Goal: Information Seeking & Learning: Learn about a topic

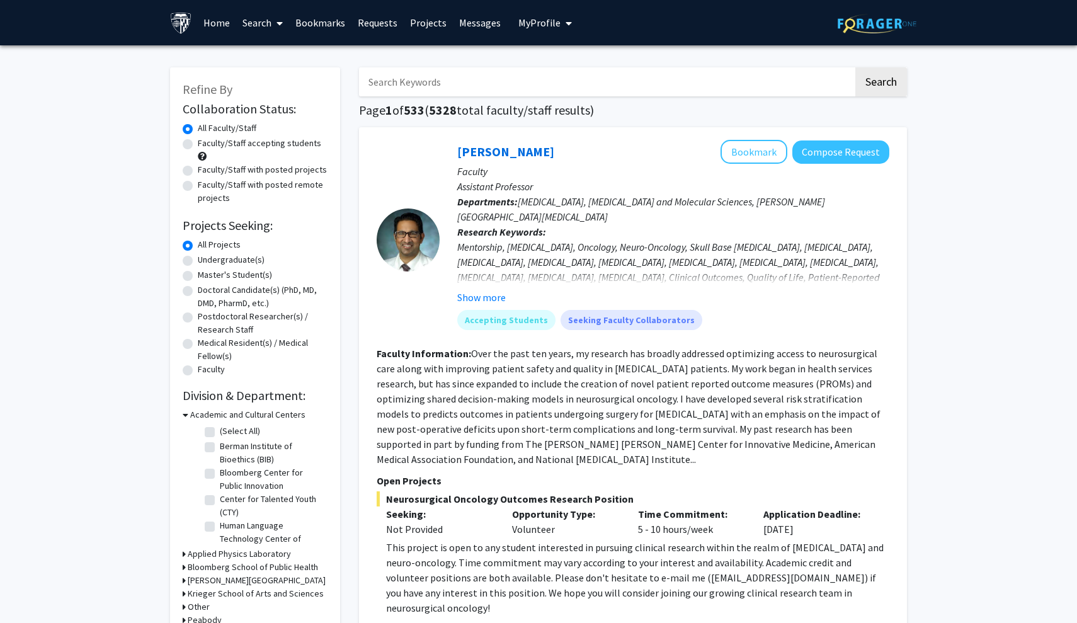
click at [198, 259] on label "Undergraduate(s)" at bounding box center [231, 259] width 67 height 13
click at [198, 259] on input "Undergraduate(s)" at bounding box center [202, 257] width 8 height 8
radio input "true"
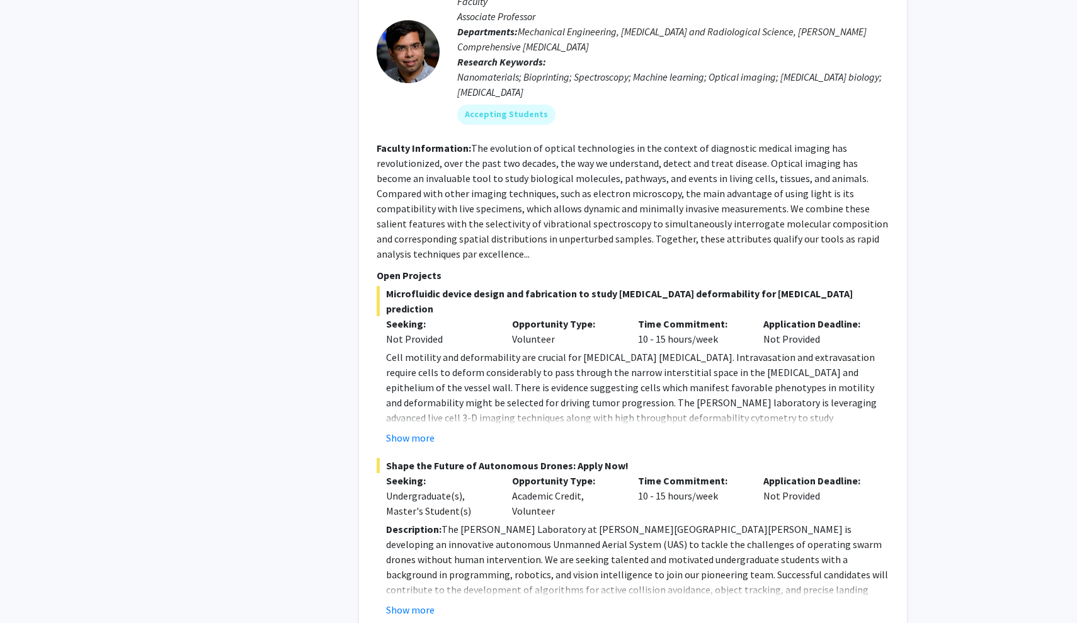
scroll to position [4373, 0]
click at [397, 429] on button "Show more" at bounding box center [410, 436] width 48 height 15
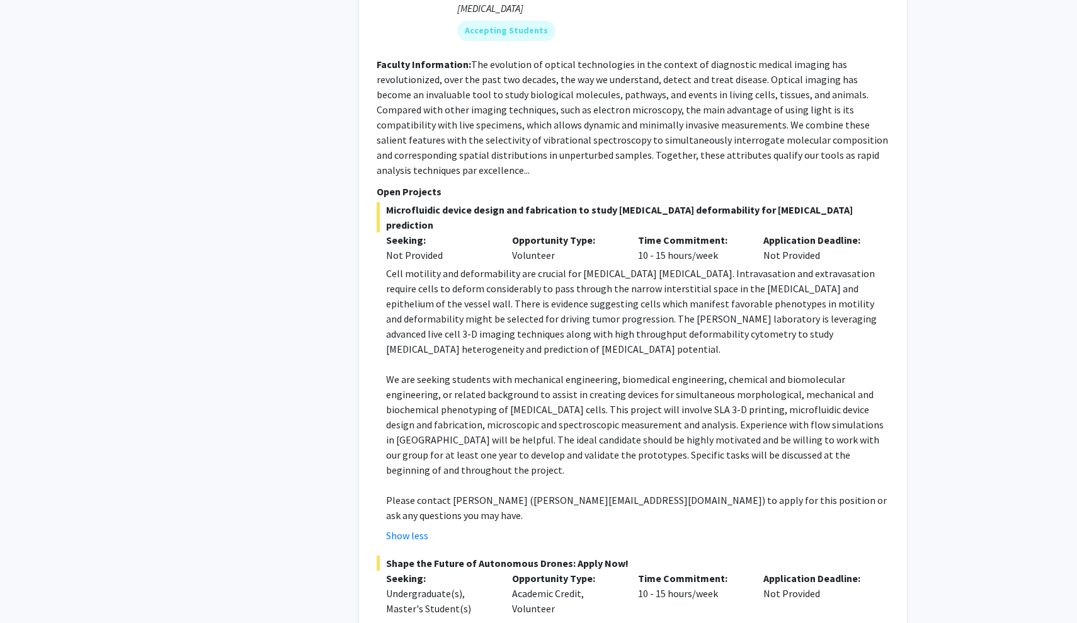
scroll to position [4457, 0]
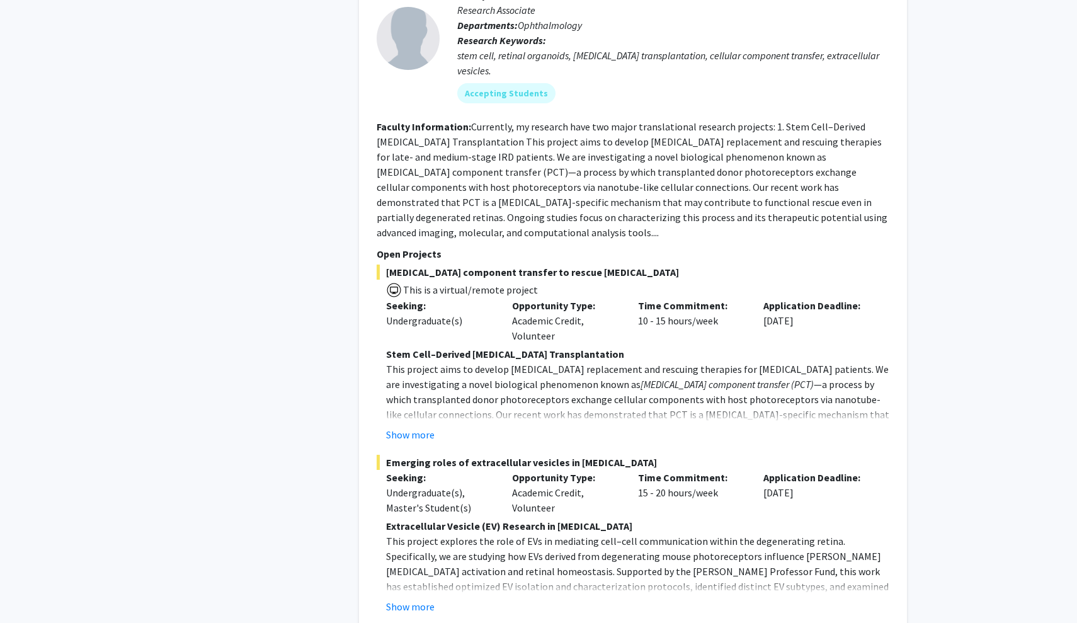
scroll to position [3693, 0]
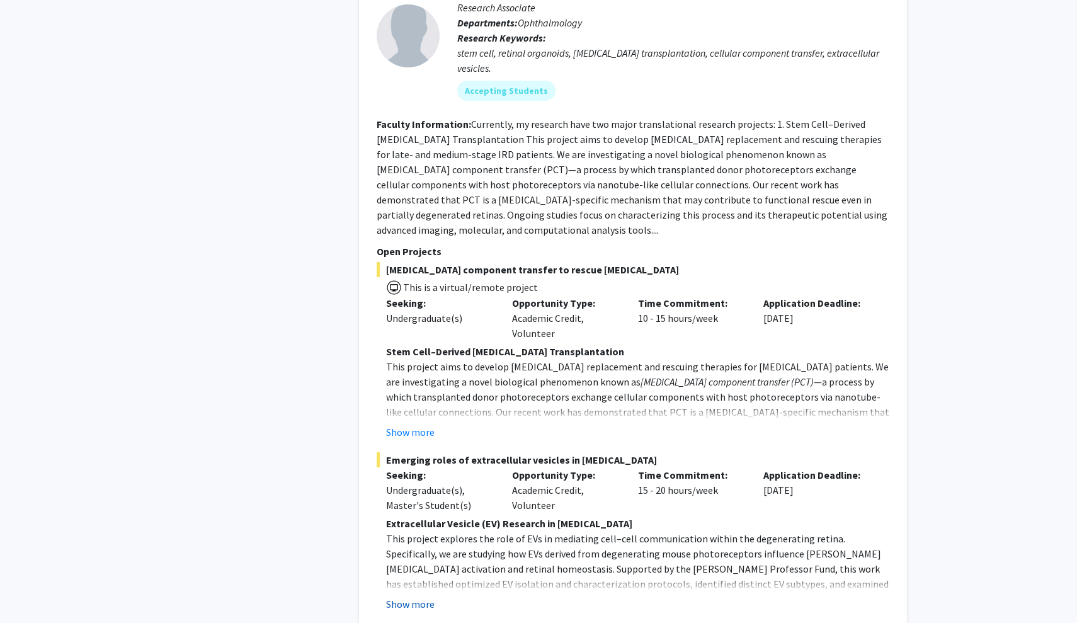
click at [407, 596] on button "Show more" at bounding box center [410, 603] width 48 height 15
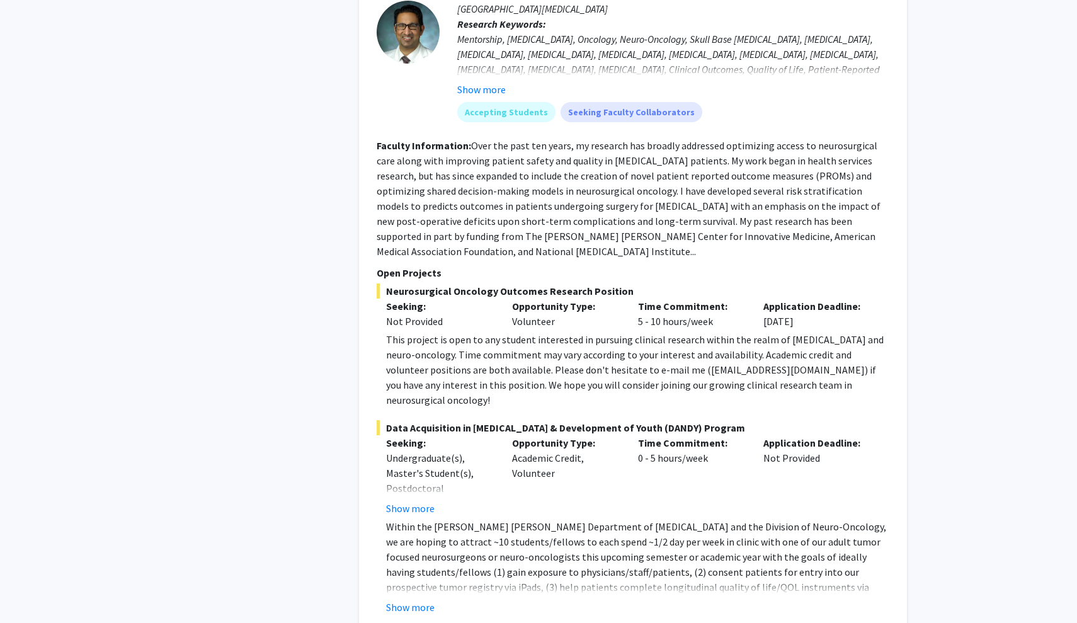
scroll to position [3002, 0]
click at [403, 500] on button "Show more" at bounding box center [410, 507] width 48 height 15
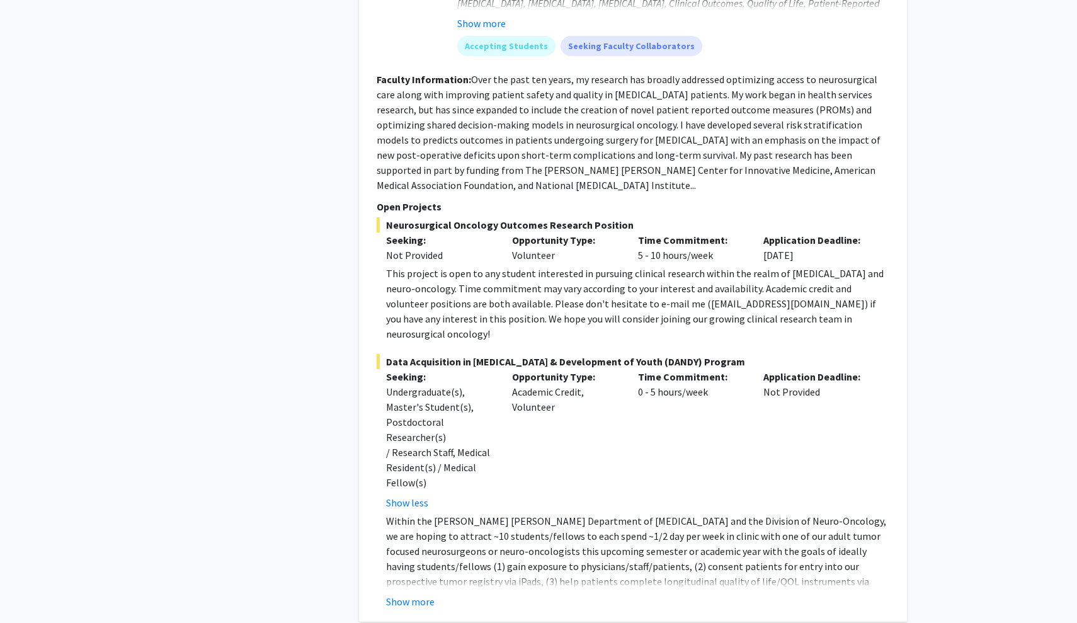
scroll to position [3099, 0]
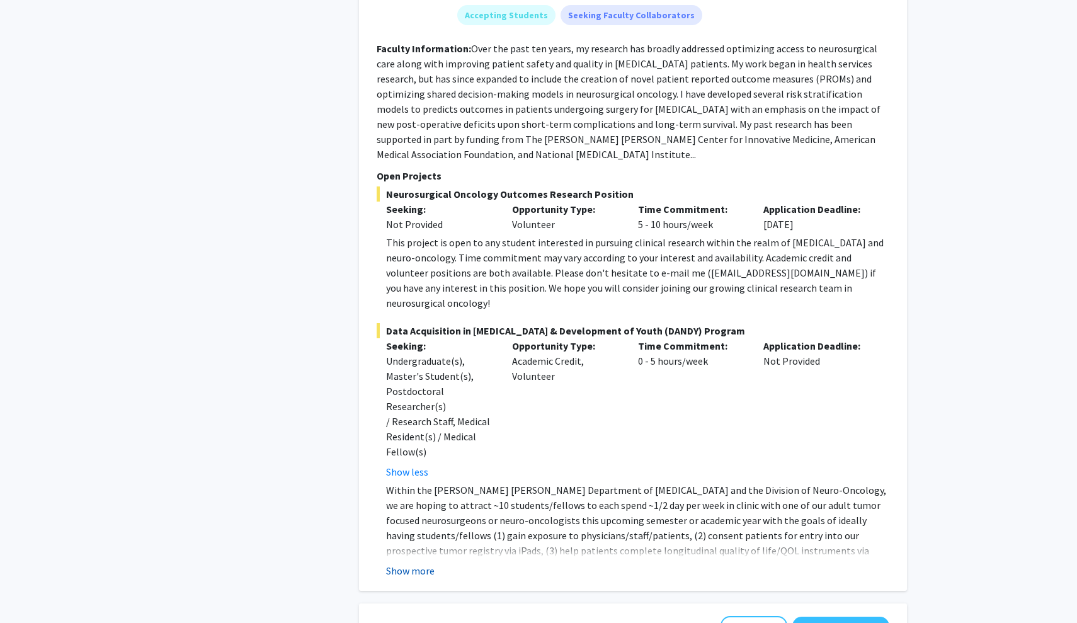
click at [414, 563] on button "Show more" at bounding box center [410, 570] width 48 height 15
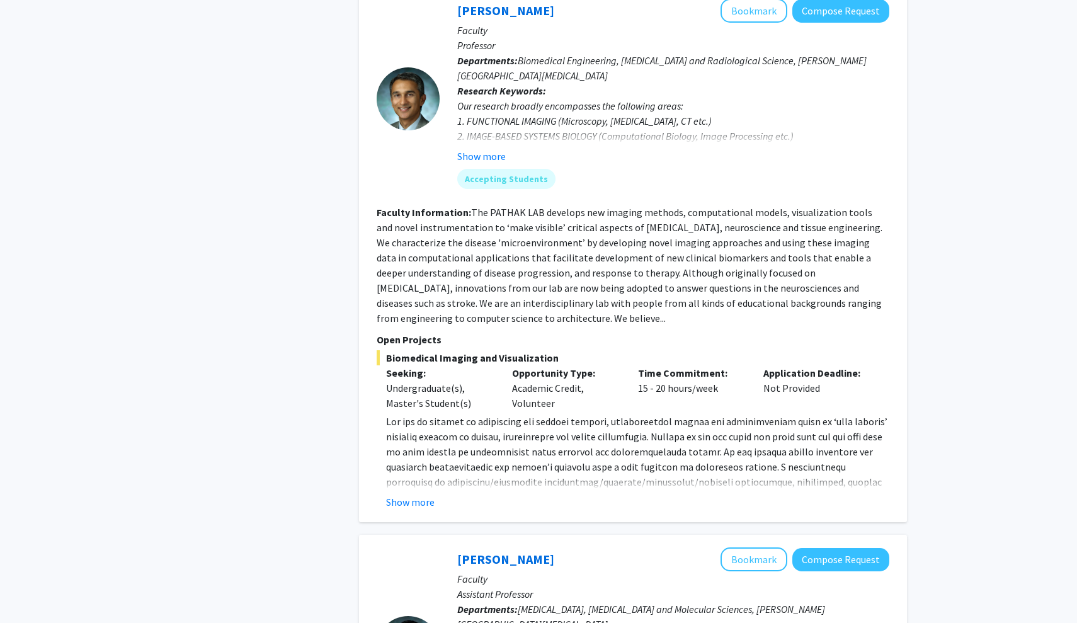
scroll to position [2393, 0]
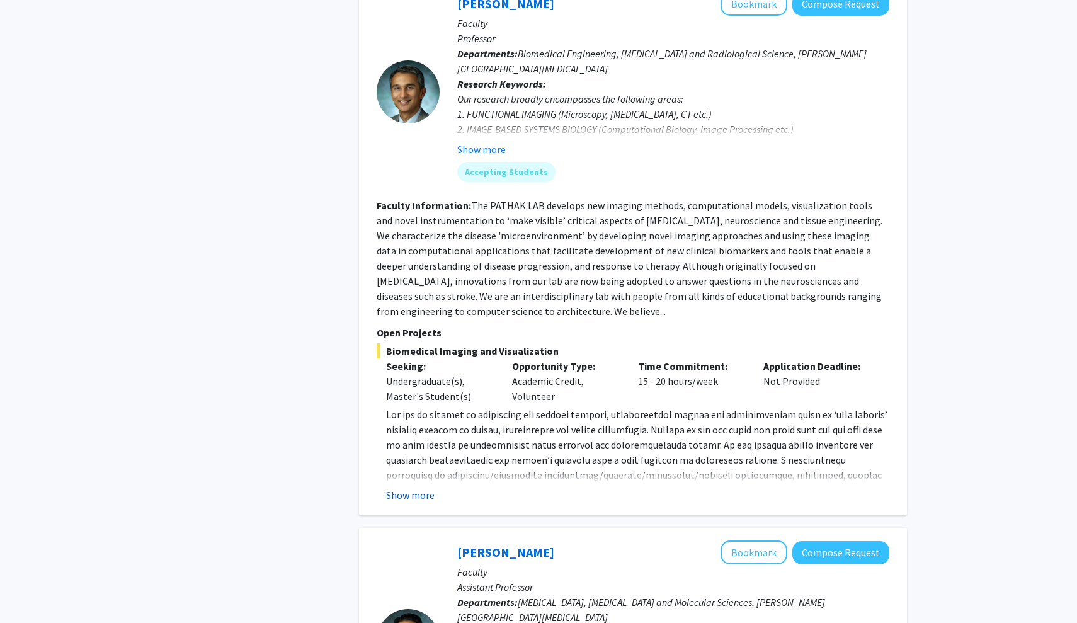
click at [416, 487] on button "Show more" at bounding box center [410, 494] width 48 height 15
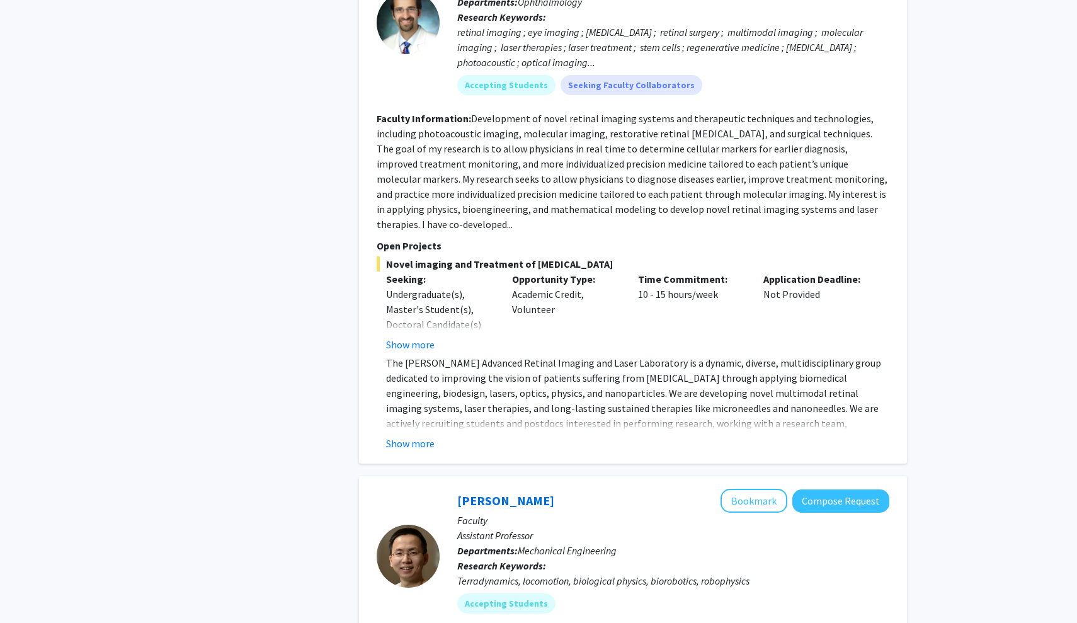
scroll to position [1441, 0]
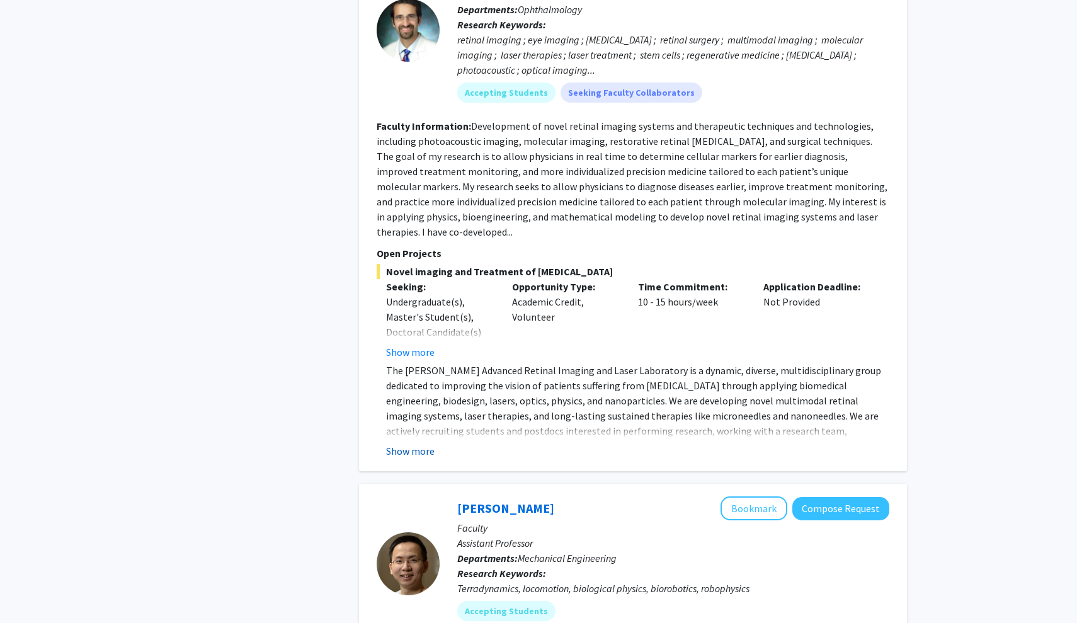
click at [401, 443] on button "Show more" at bounding box center [410, 450] width 48 height 15
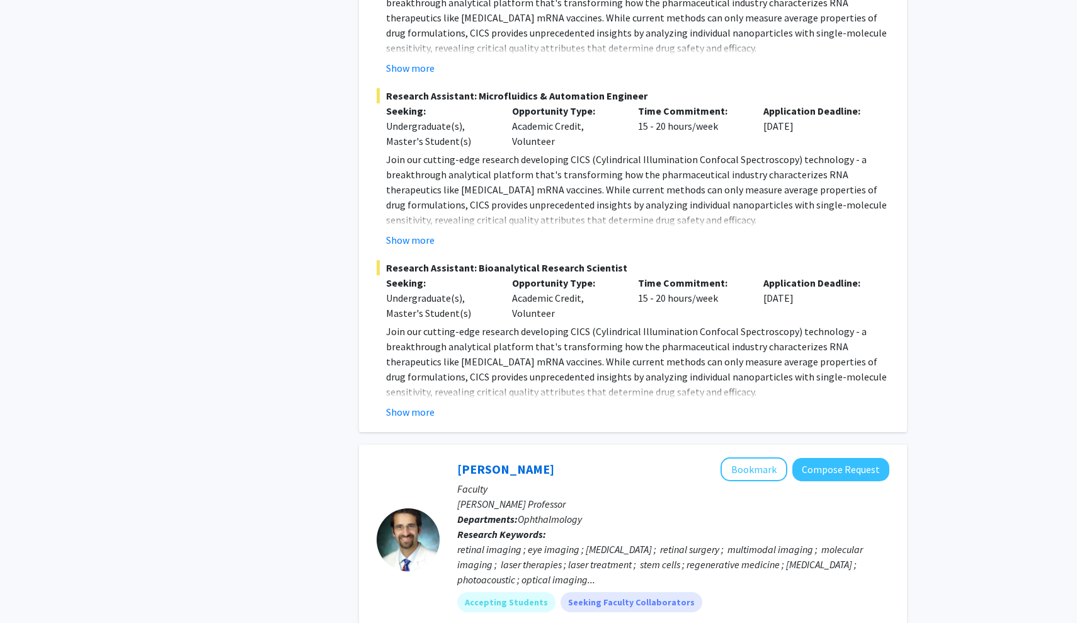
scroll to position [931, 0]
click at [416, 405] on button "Show more" at bounding box center [410, 412] width 48 height 15
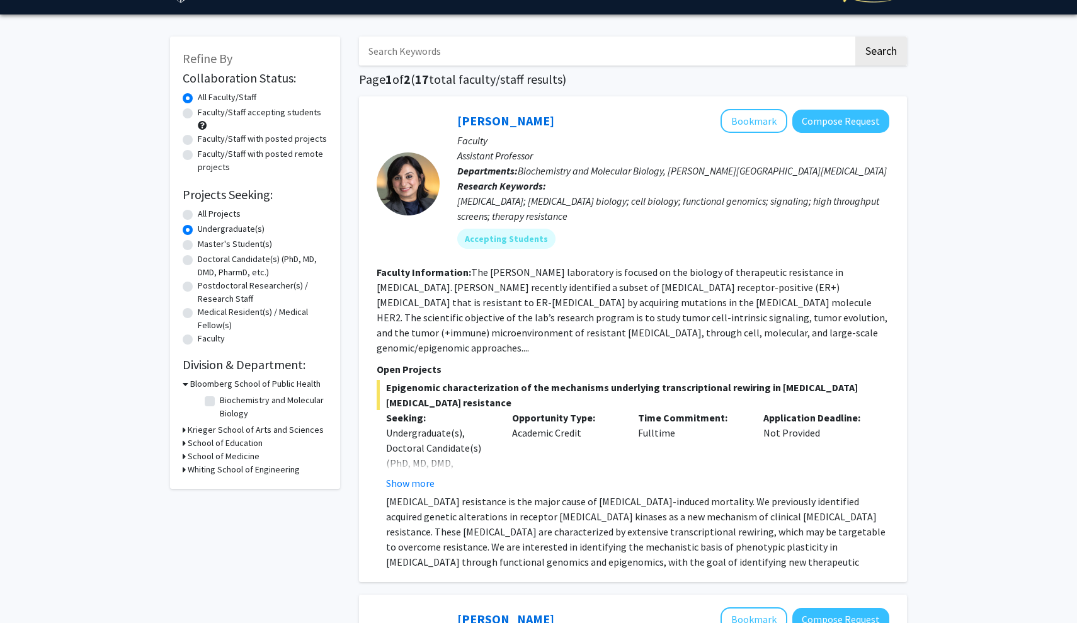
scroll to position [31, 0]
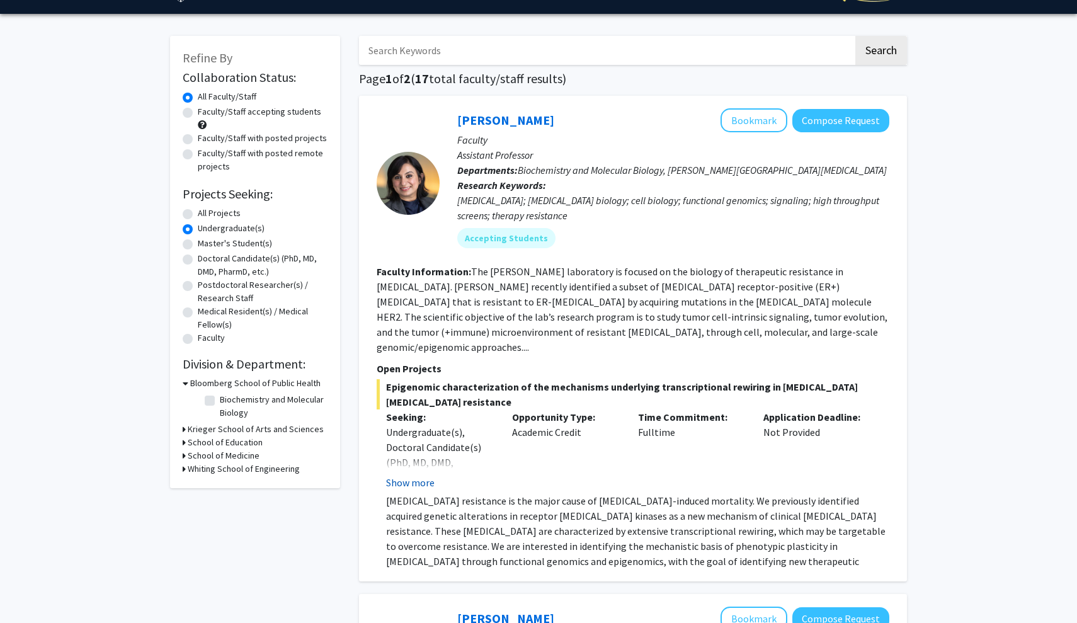
click at [409, 475] on button "Show more" at bounding box center [410, 482] width 48 height 15
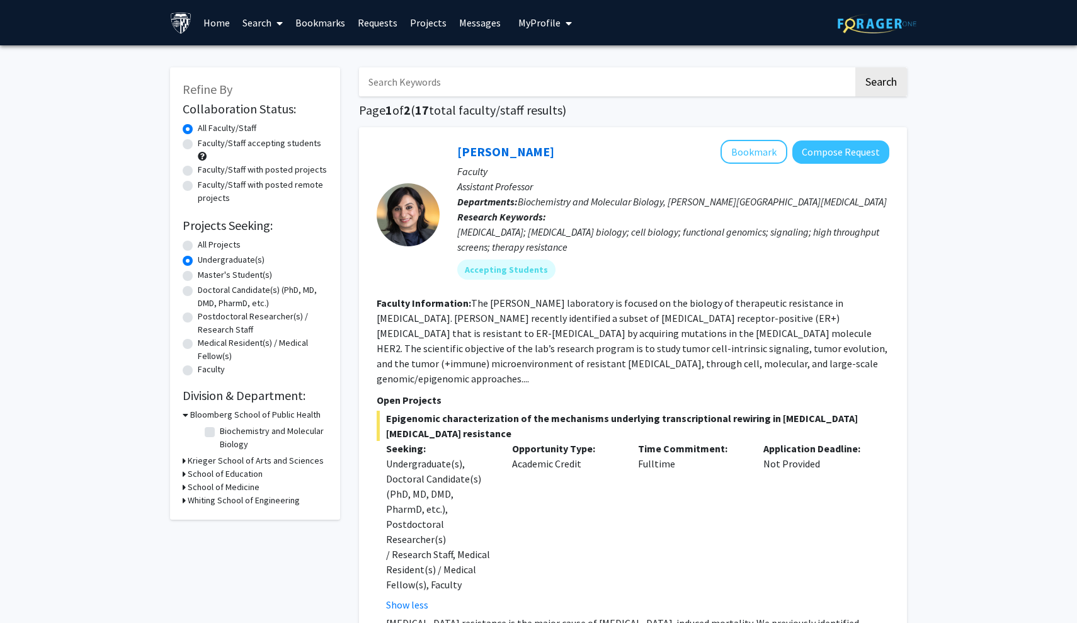
scroll to position [0, 0]
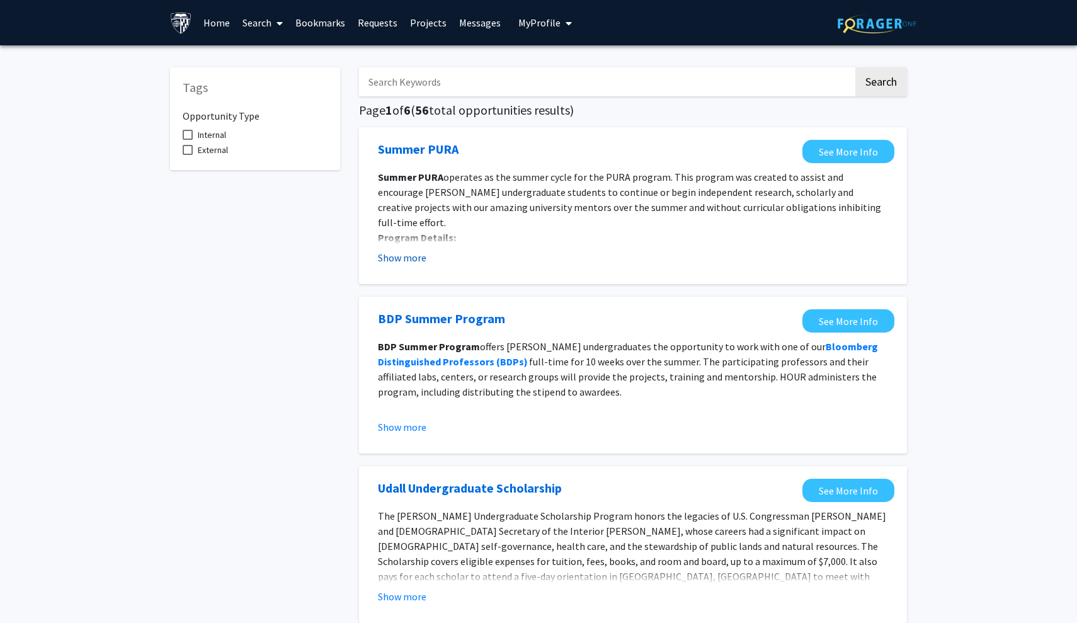
click at [400, 256] on button "Show more" at bounding box center [402, 257] width 48 height 15
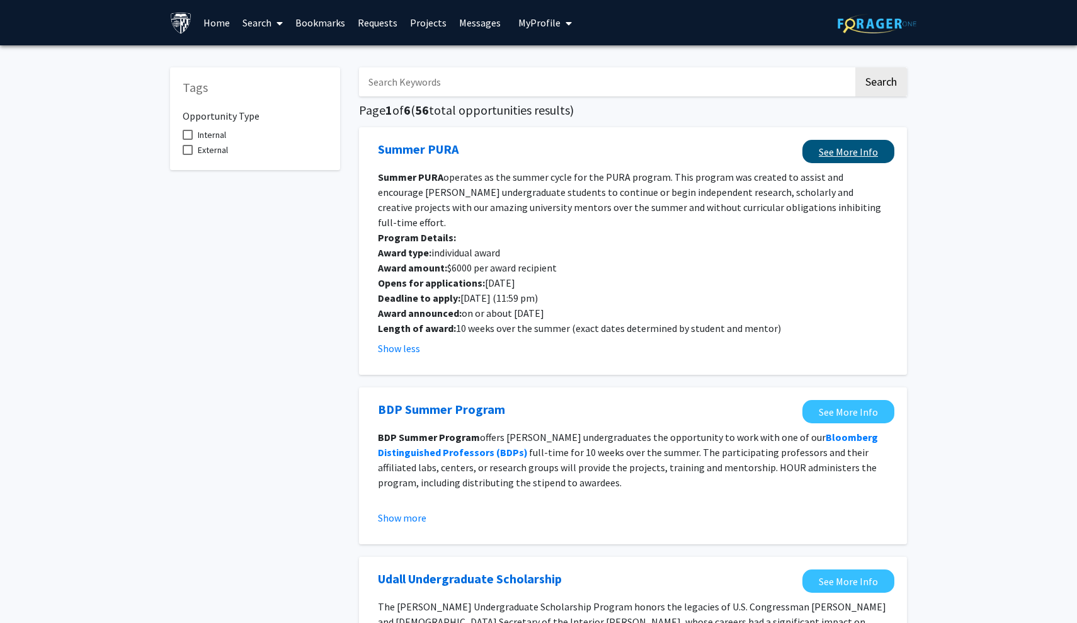
click at [877, 155] on link "See More Info" at bounding box center [848, 151] width 92 height 23
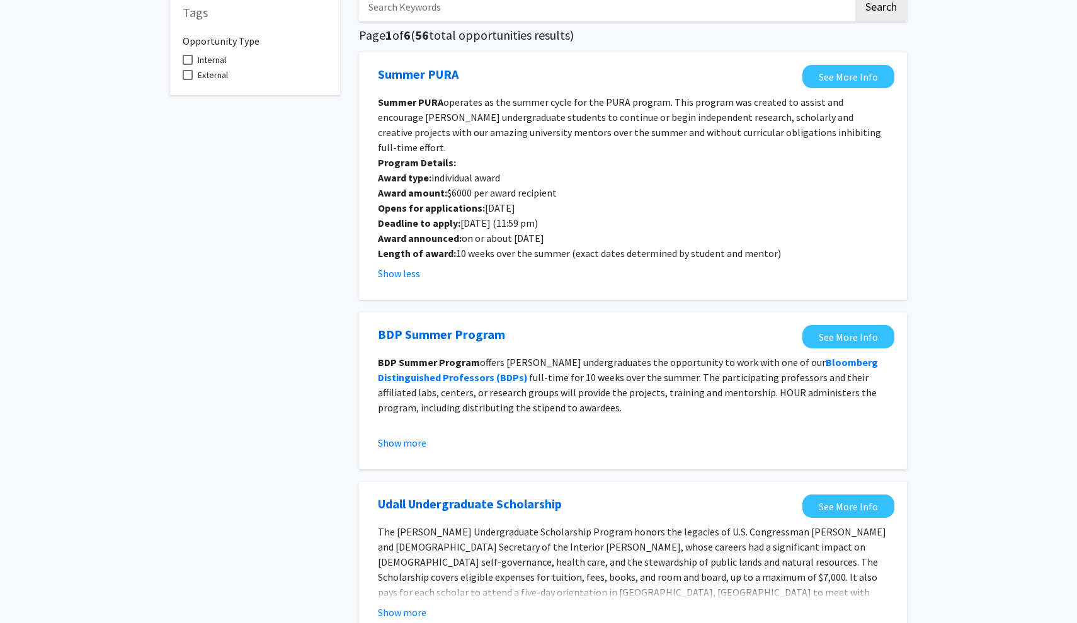
scroll to position [76, 0]
click at [402, 434] on button "Show more" at bounding box center [402, 441] width 48 height 15
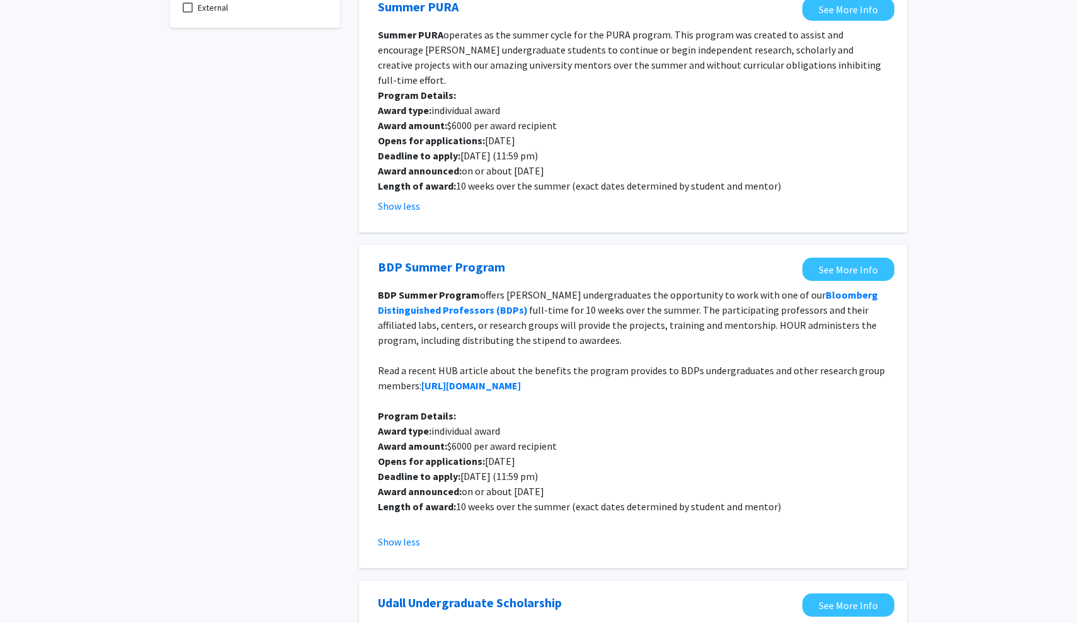
scroll to position [144, 0]
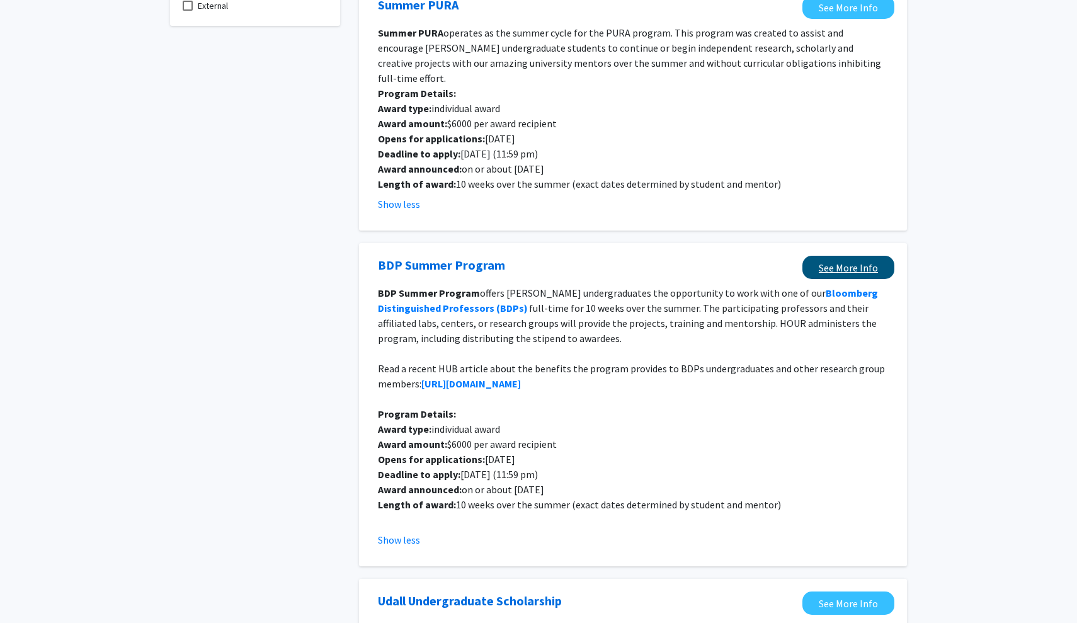
click at [849, 256] on link "See More Info" at bounding box center [848, 267] width 92 height 23
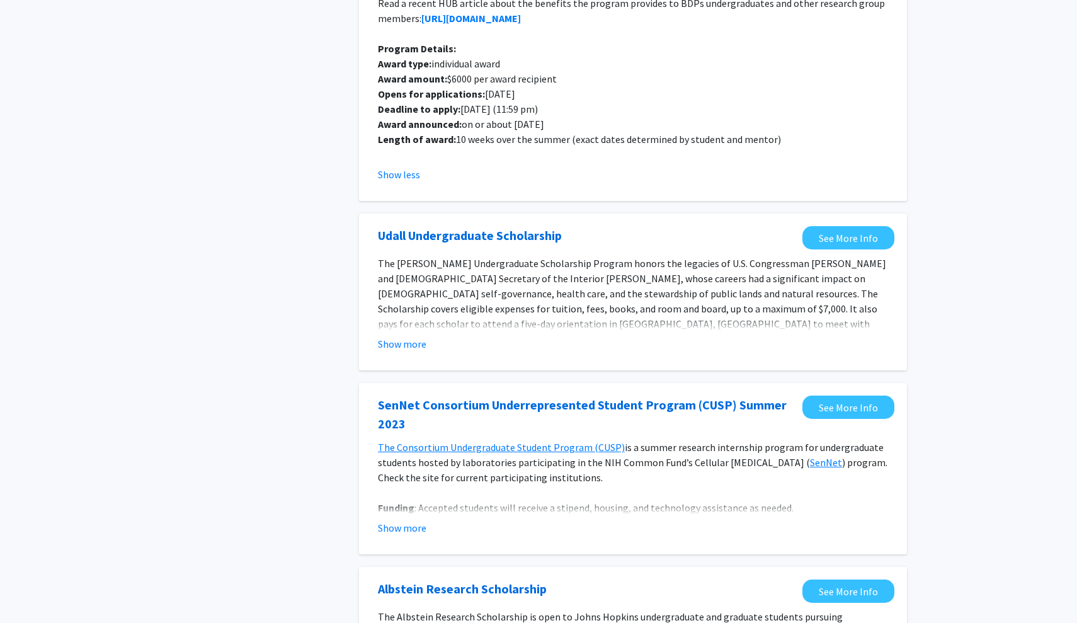
scroll to position [513, 0]
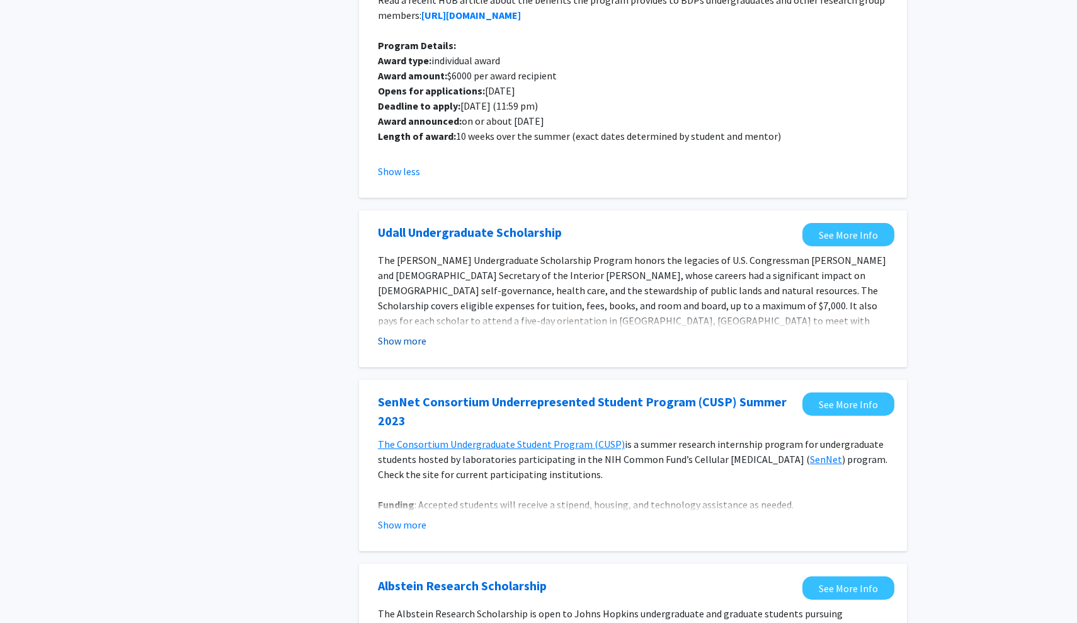
click at [392, 333] on button "Show more" at bounding box center [402, 340] width 48 height 15
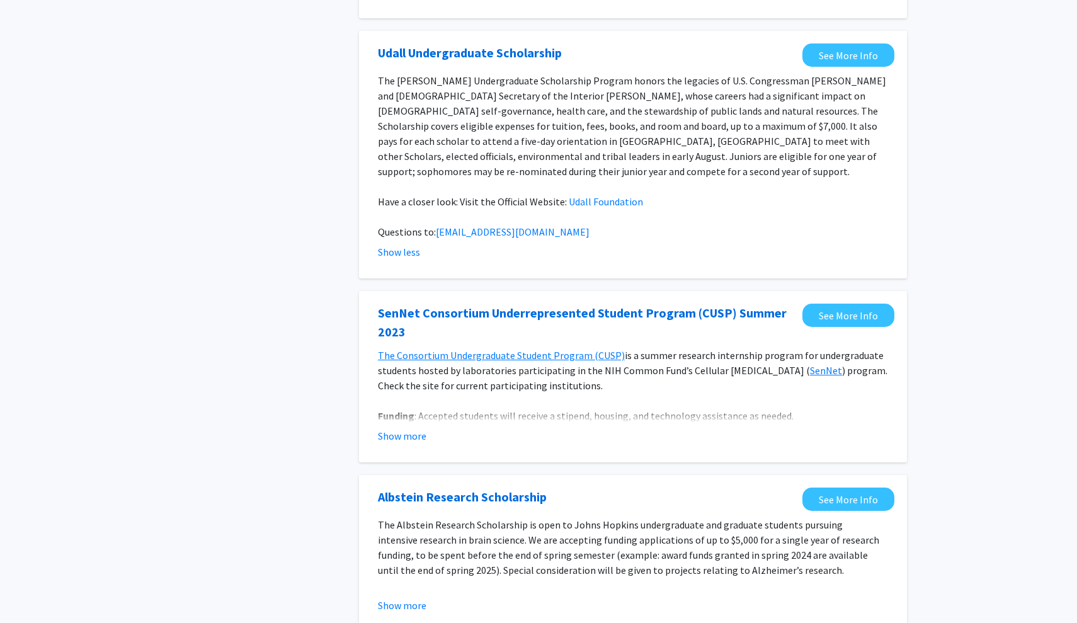
scroll to position [693, 0]
click at [404, 428] on button "Show more" at bounding box center [402, 435] width 48 height 15
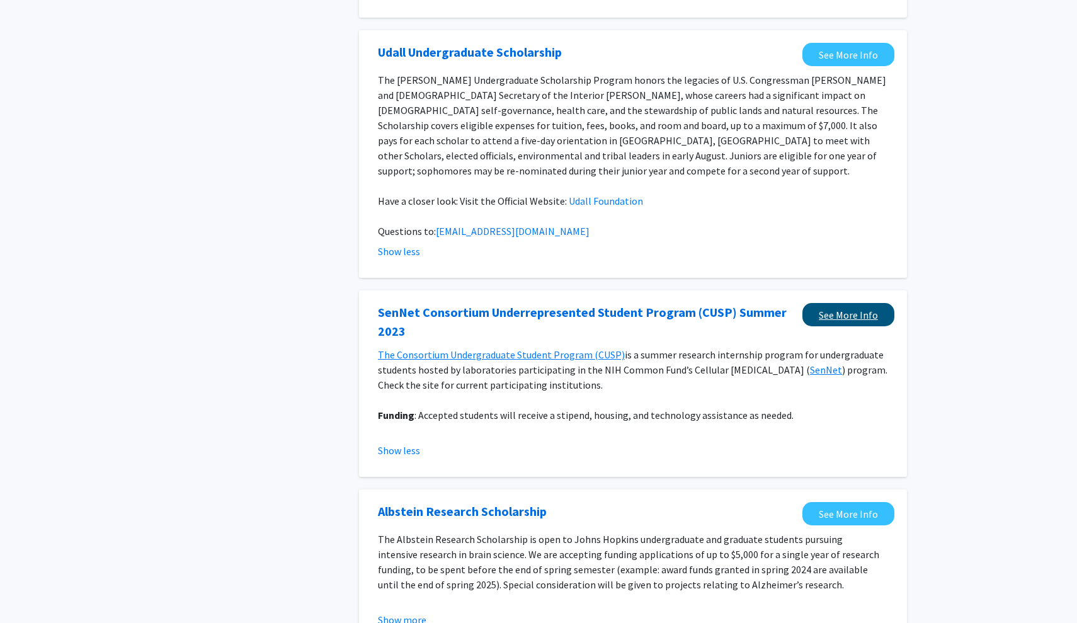
click at [836, 303] on link "See More Info" at bounding box center [848, 314] width 92 height 23
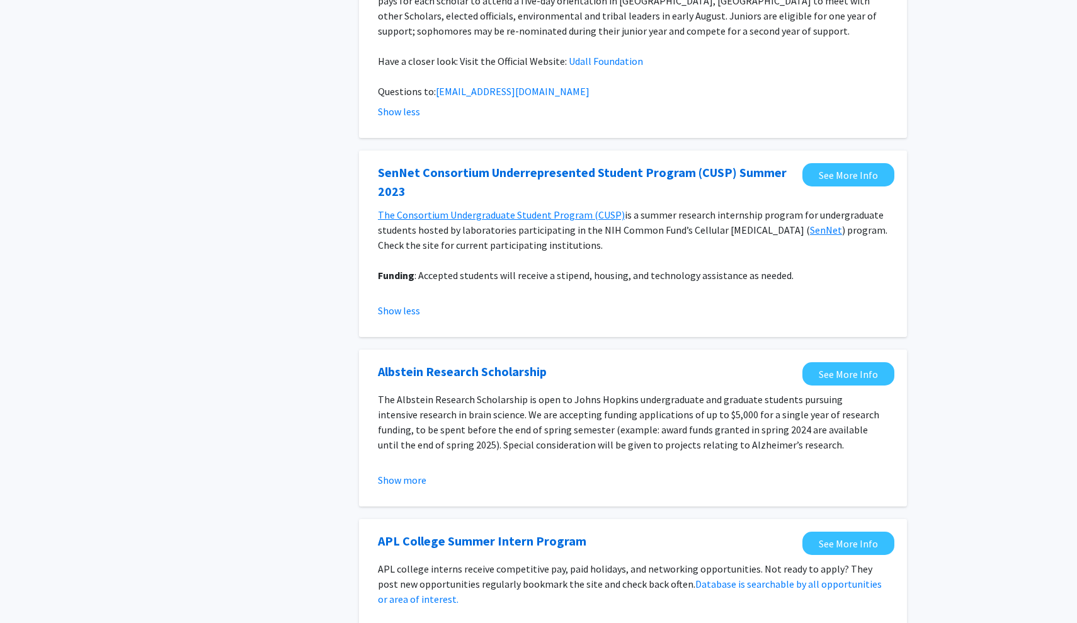
scroll to position [834, 0]
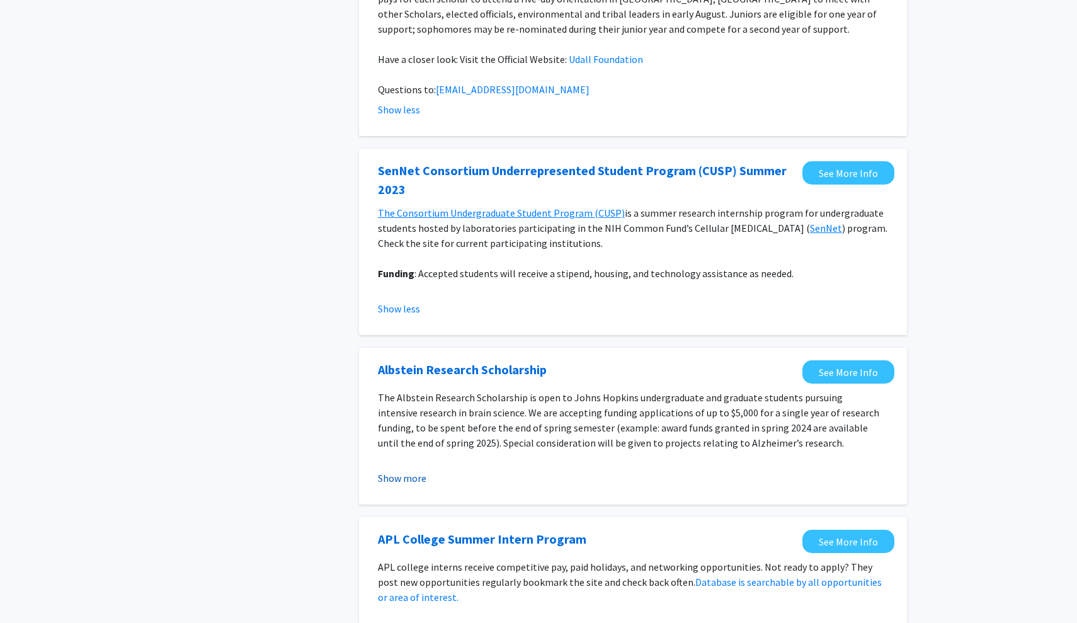
click at [395, 470] on button "Show more" at bounding box center [402, 477] width 48 height 15
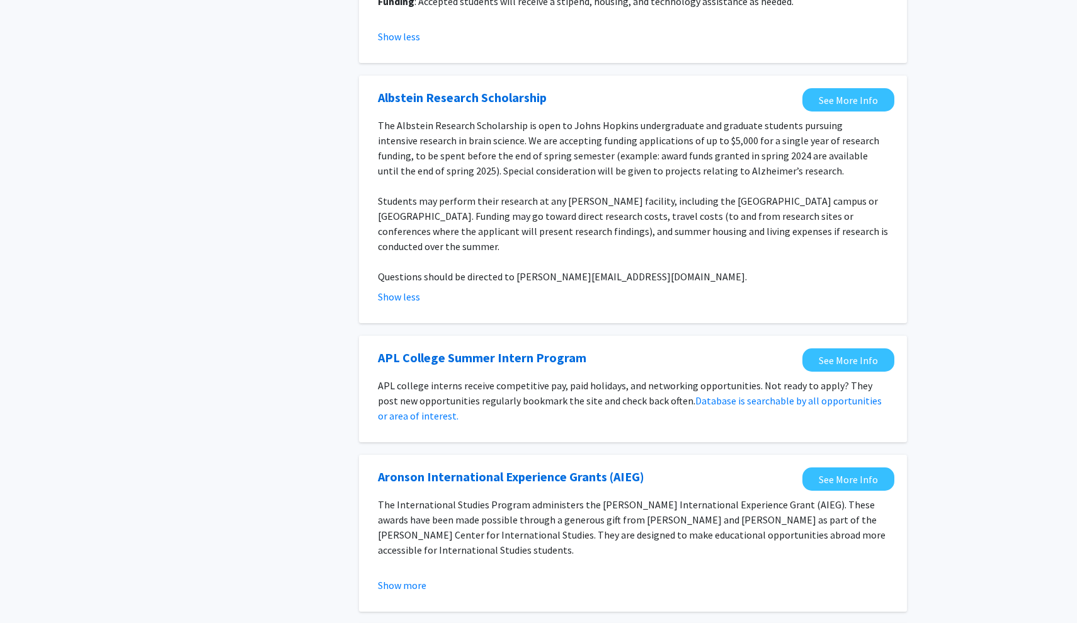
scroll to position [1107, 0]
click at [825, 348] on link "See More Info" at bounding box center [848, 359] width 92 height 23
click at [778, 394] on link "Database is searchable by all opportunities or area of interest." at bounding box center [630, 408] width 504 height 28
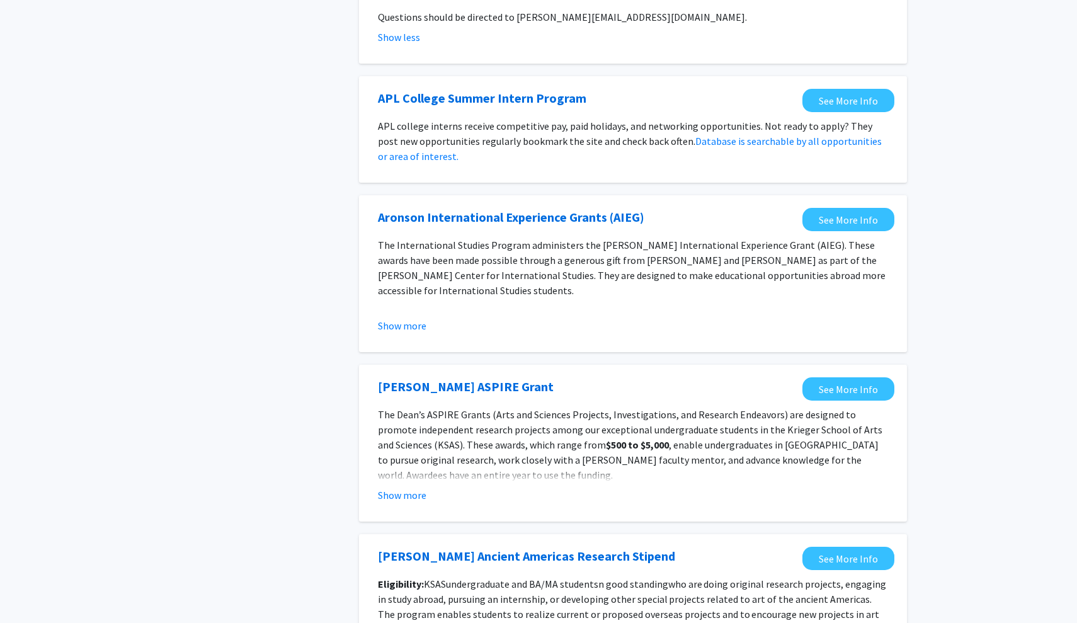
scroll to position [1366, 0]
click at [401, 317] on button "Show more" at bounding box center [402, 324] width 48 height 15
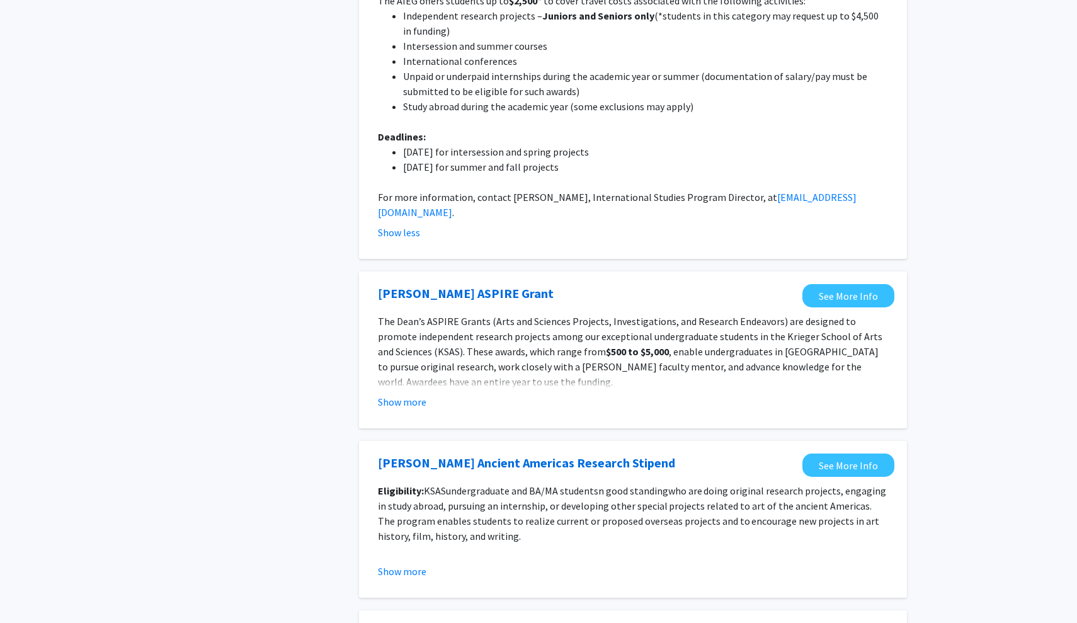
scroll to position [1699, 0]
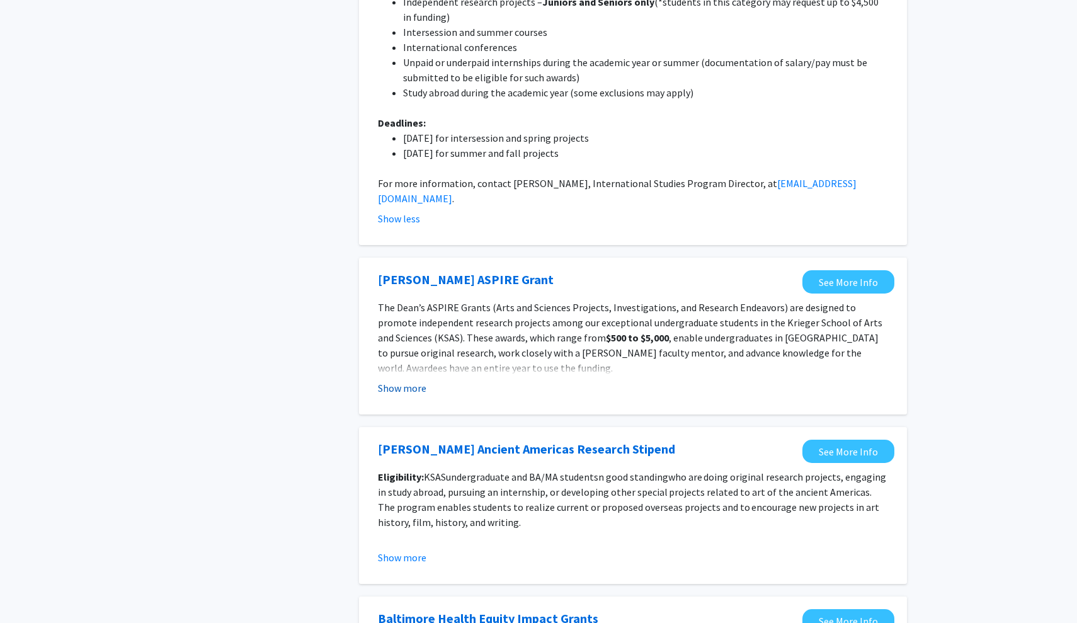
click at [411, 380] on button "Show more" at bounding box center [402, 387] width 48 height 15
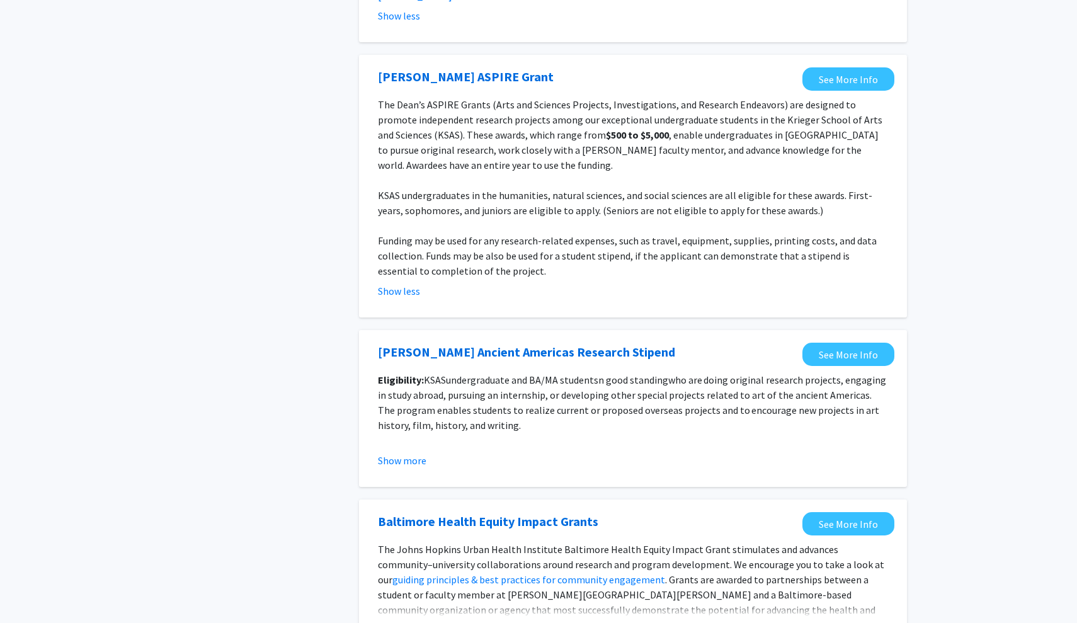
scroll to position [1913, 0]
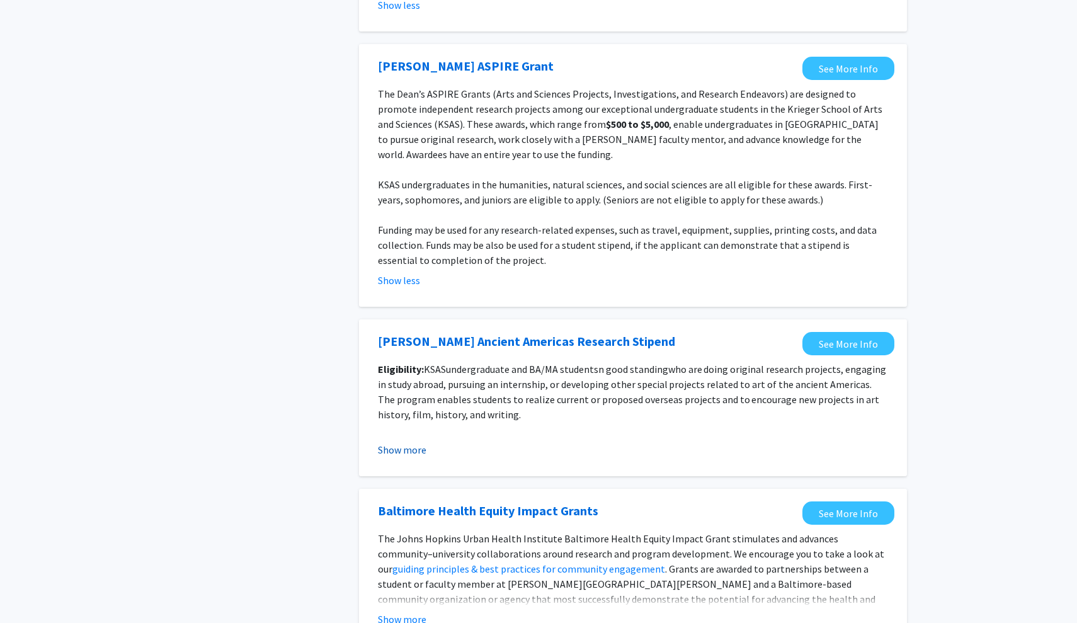
click at [406, 442] on button "Show more" at bounding box center [402, 449] width 48 height 15
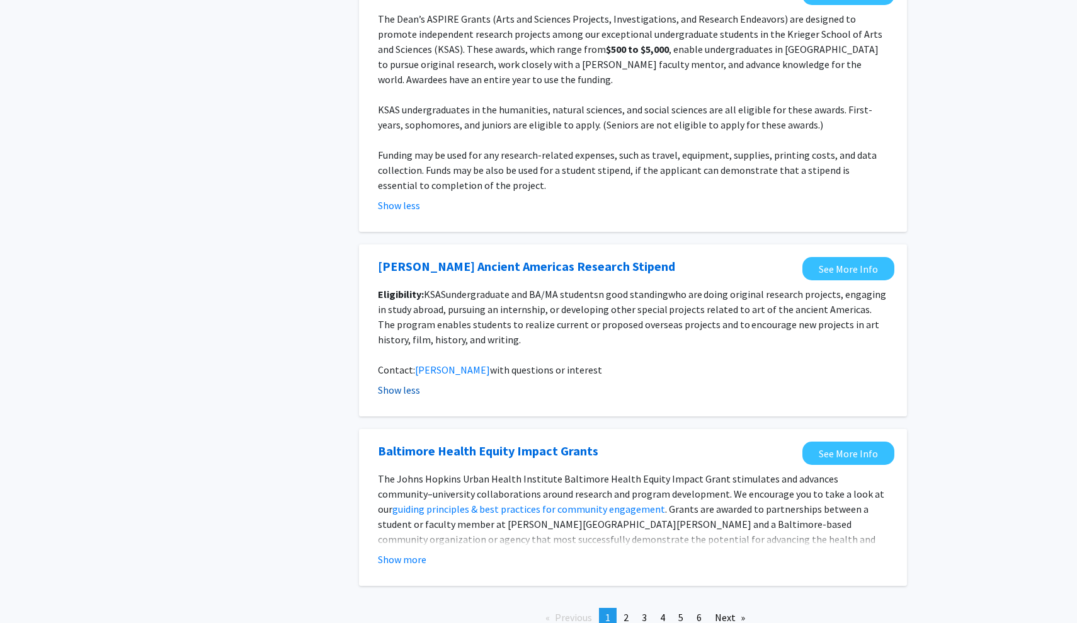
scroll to position [1986, 0]
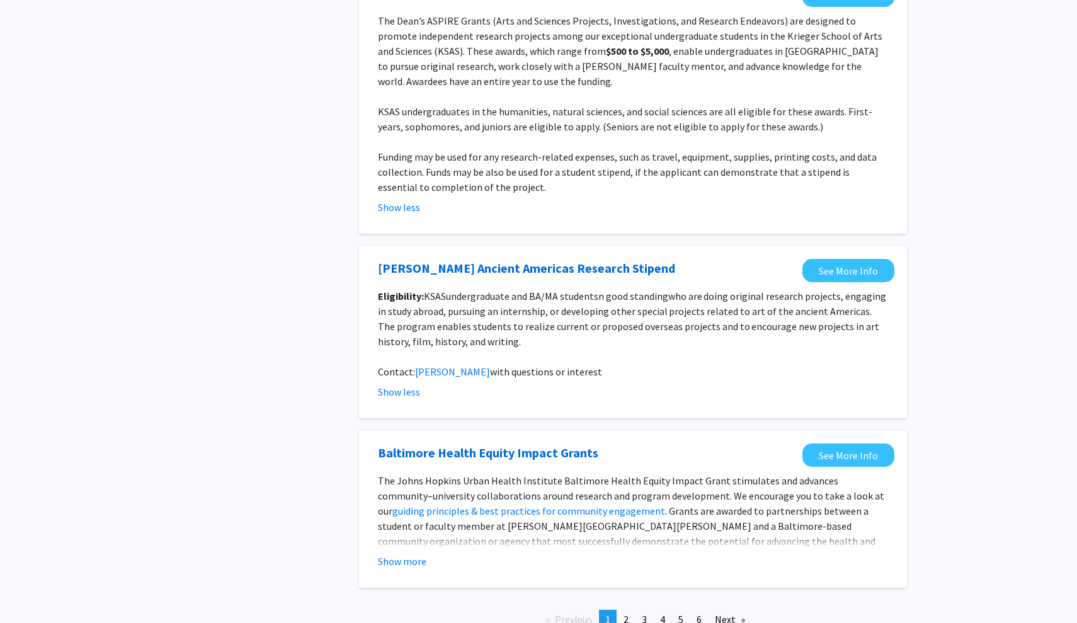
click at [401, 493] on fg-read-more "The Johns Hopkins Urban Health Institute Baltimore Health Equity Impact Grant s…" at bounding box center [633, 521] width 510 height 96
click at [402, 553] on button "Show more" at bounding box center [402, 560] width 48 height 15
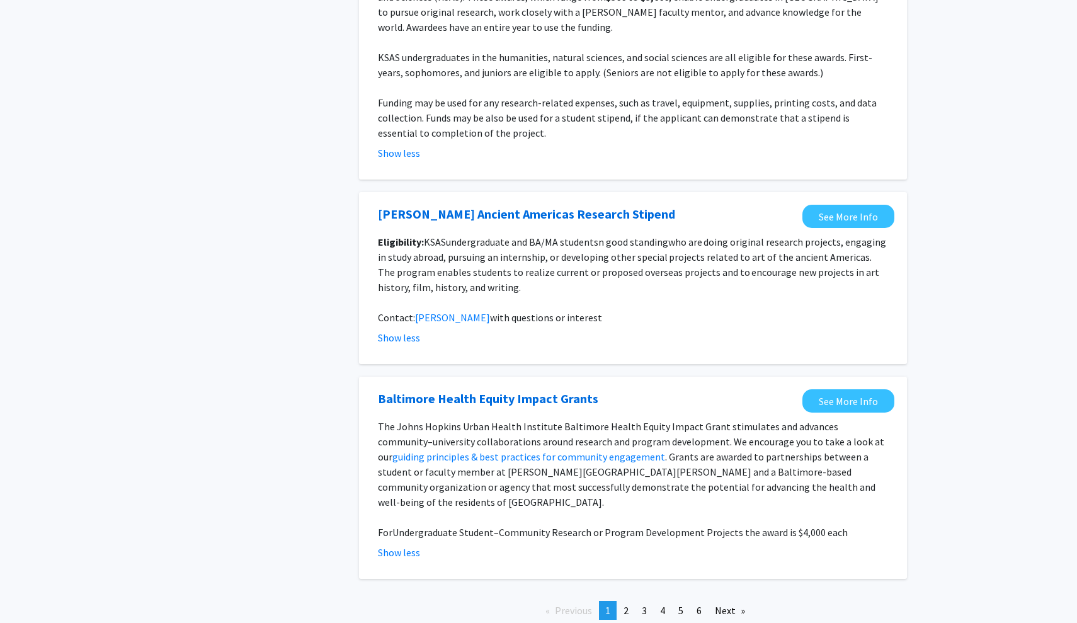
scroll to position [2039, 0]
click at [625, 604] on span "2" at bounding box center [625, 610] width 5 height 13
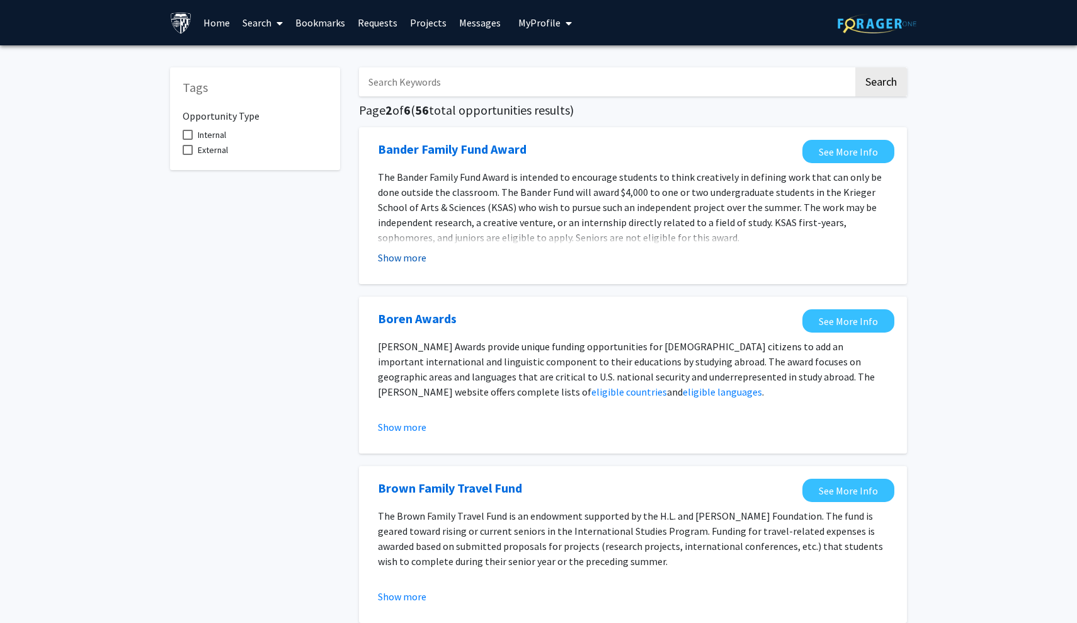
click at [400, 253] on button "Show more" at bounding box center [402, 257] width 48 height 15
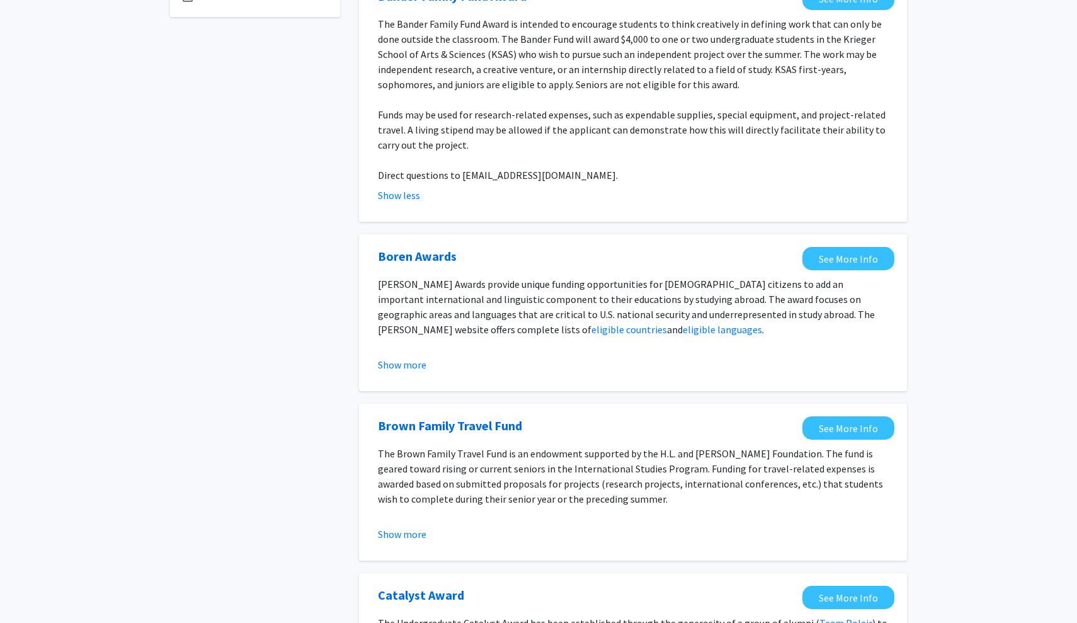
scroll to position [152, 0]
click at [399, 368] on button "Show more" at bounding box center [402, 365] width 48 height 15
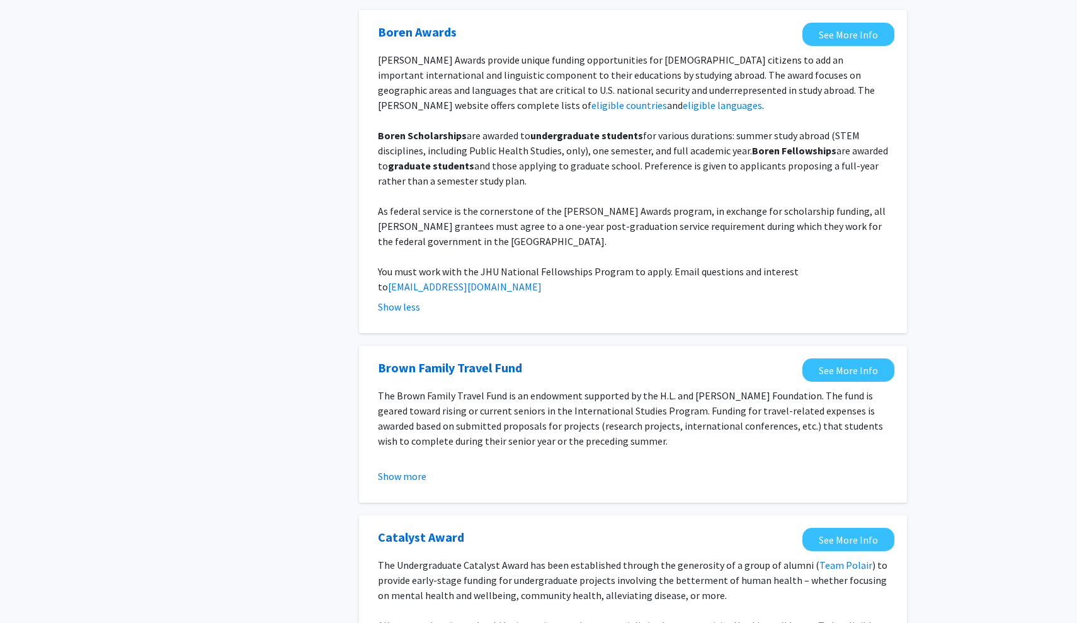
scroll to position [382, 0]
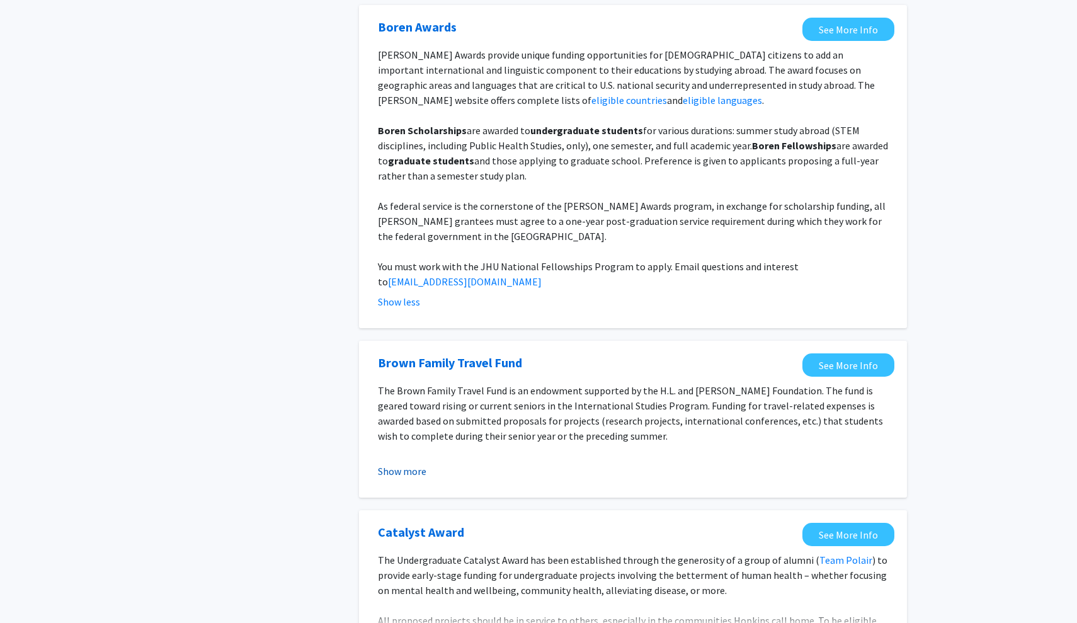
click at [409, 463] on button "Show more" at bounding box center [402, 470] width 48 height 15
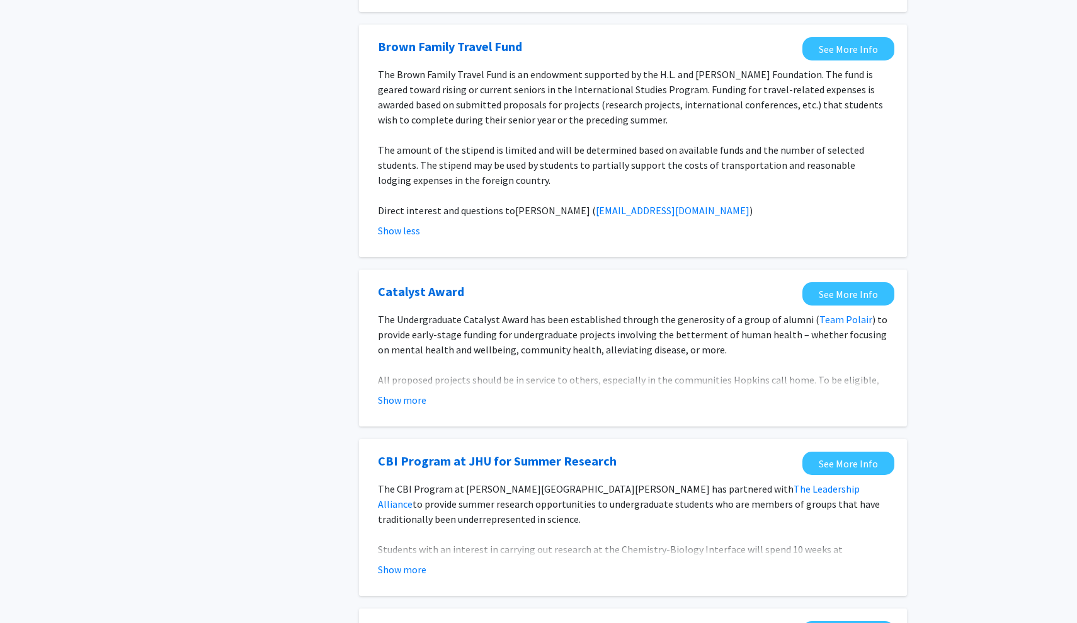
scroll to position [698, 0]
click at [412, 393] on button "Show more" at bounding box center [402, 400] width 48 height 15
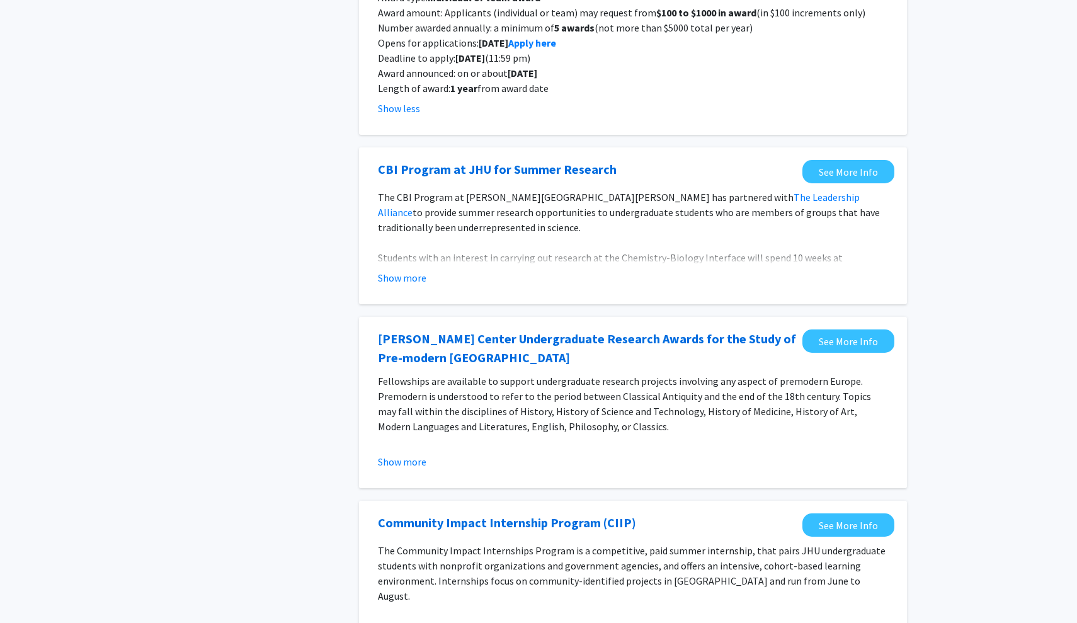
scroll to position [1171, 0]
click at [424, 271] on button "Show more" at bounding box center [402, 278] width 48 height 15
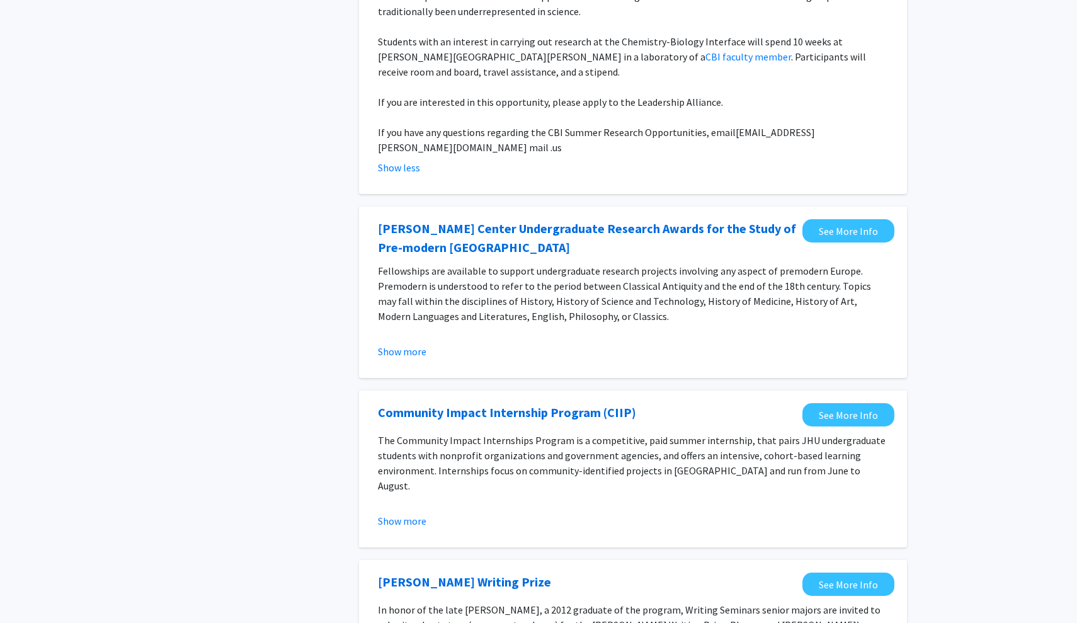
scroll to position [1388, 0]
click at [409, 343] on button "Show more" at bounding box center [402, 350] width 48 height 15
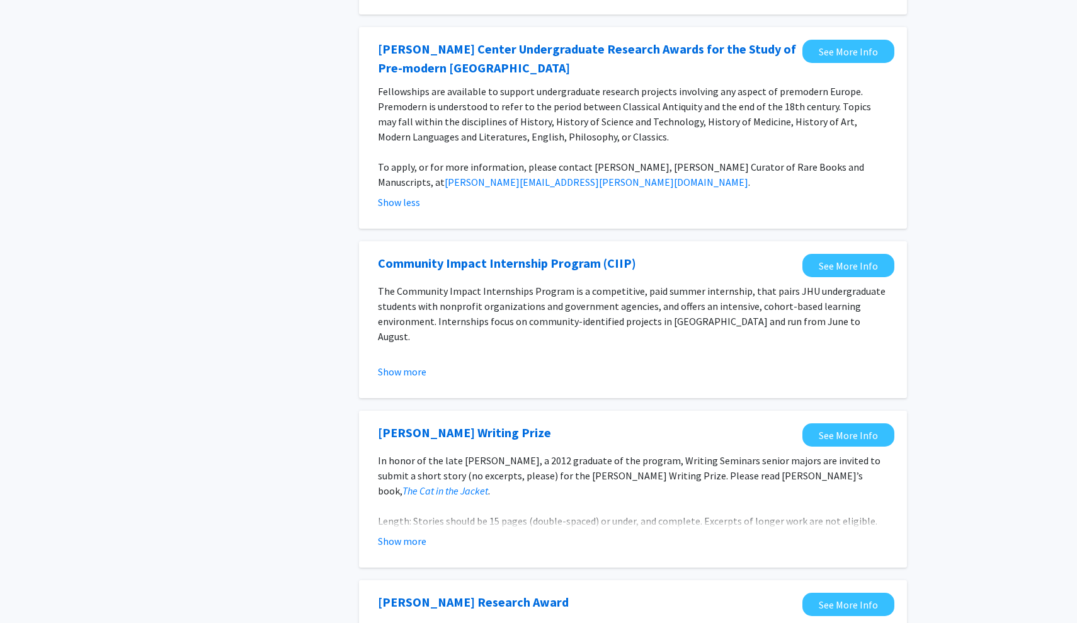
scroll to position [1567, 0]
click at [408, 364] on button "Show more" at bounding box center [402, 371] width 48 height 15
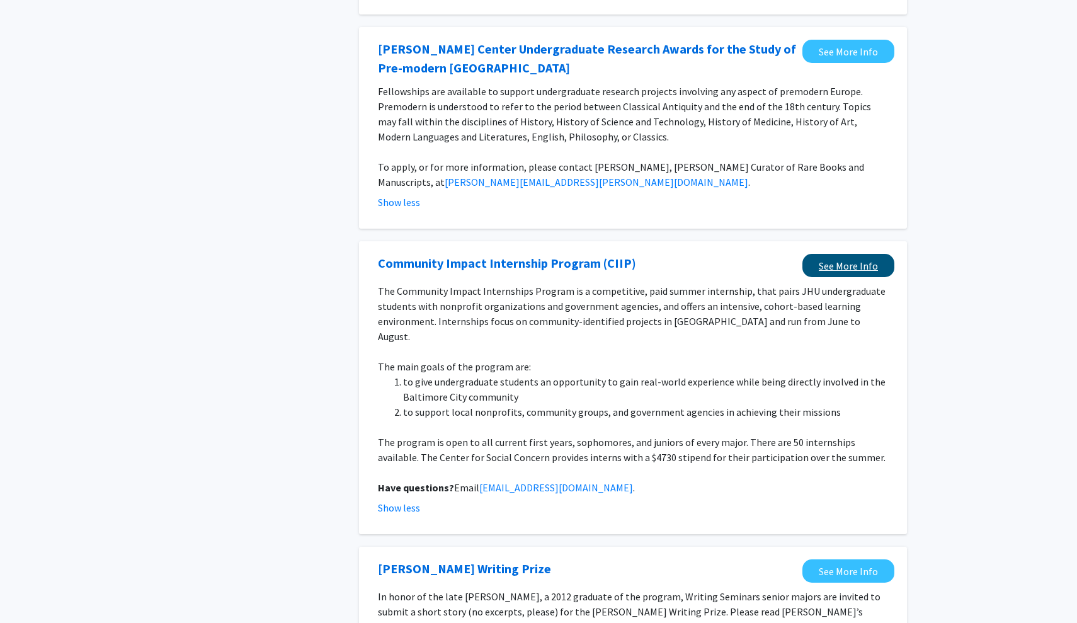
click at [846, 254] on link "See More Info" at bounding box center [848, 265] width 92 height 23
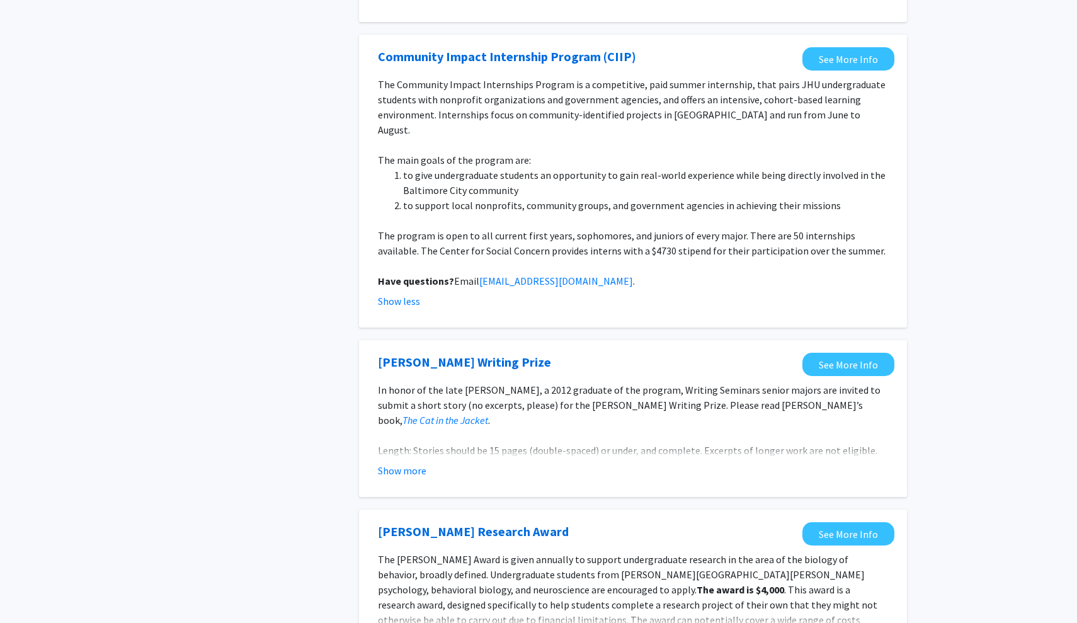
scroll to position [1825, 0]
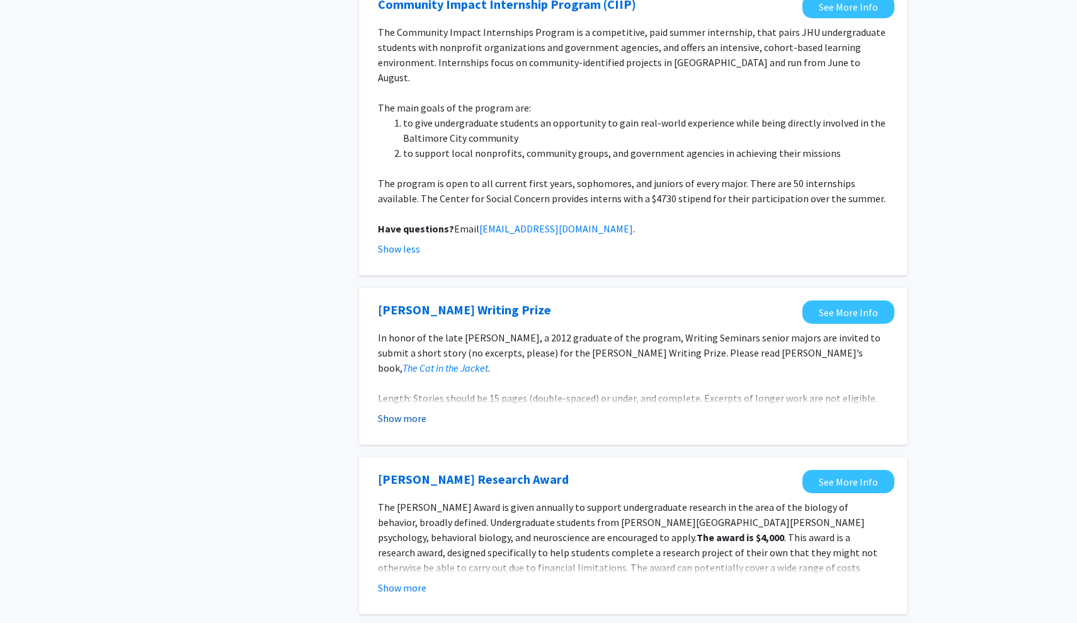
click at [421, 411] on button "Show more" at bounding box center [402, 418] width 48 height 15
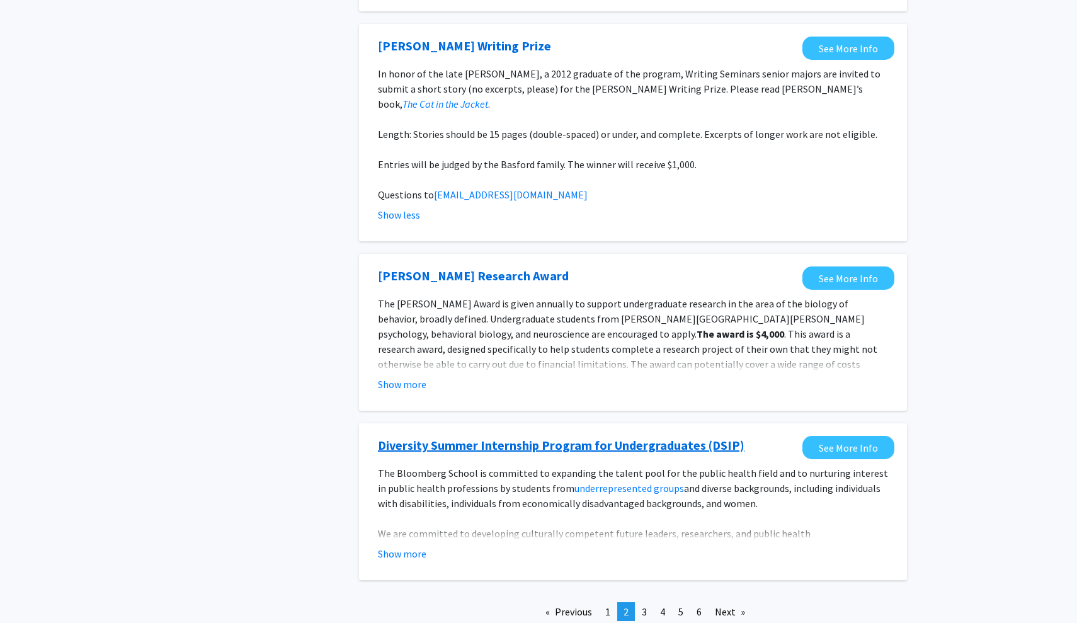
scroll to position [2099, 0]
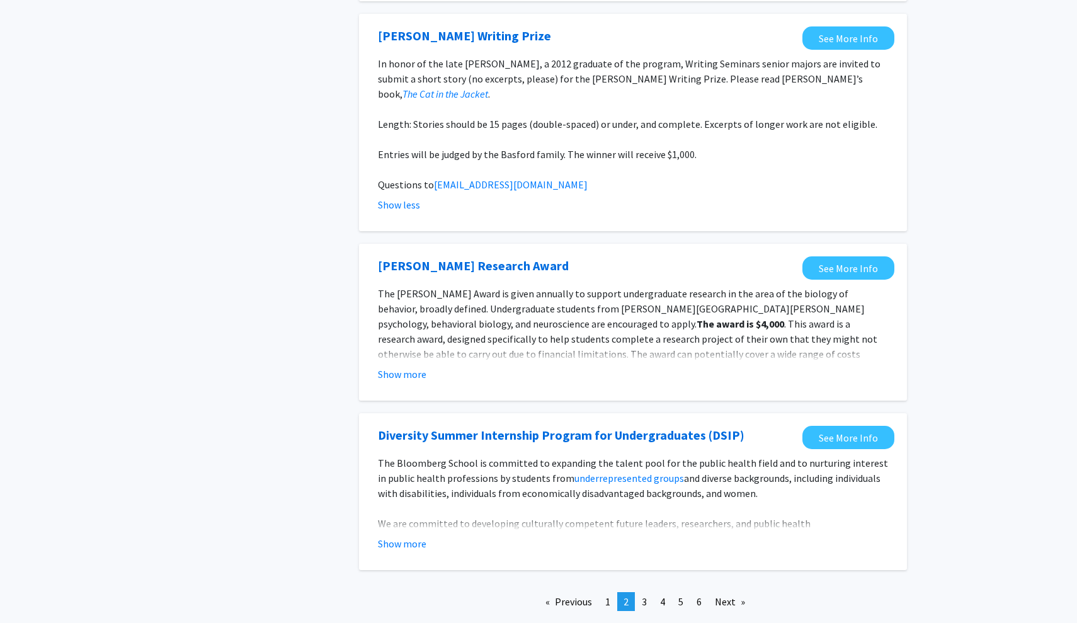
click at [417, 343] on fg-opportunity "David S. Olton Research Award See More Info The David S. Olton Award is given a…" at bounding box center [633, 322] width 523 height 132
click at [407, 340] on fg-opportunity "David S. Olton Research Award See More Info The David S. Olton Award is given a…" at bounding box center [633, 322] width 523 height 132
click at [407, 366] on button "Show more" at bounding box center [402, 373] width 48 height 15
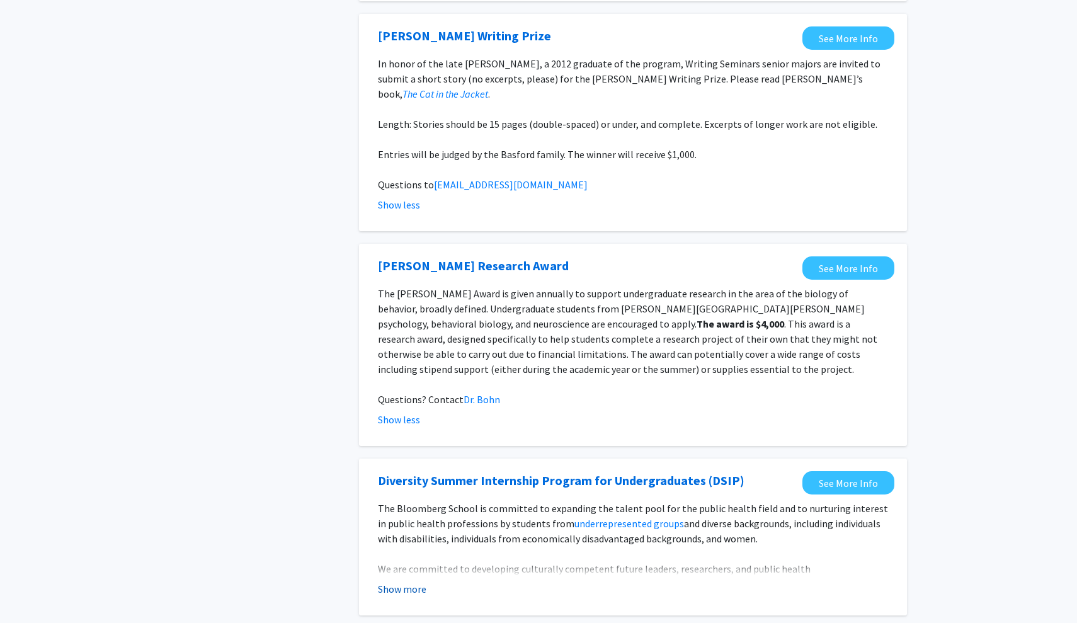
click at [407, 581] on button "Show more" at bounding box center [402, 588] width 48 height 15
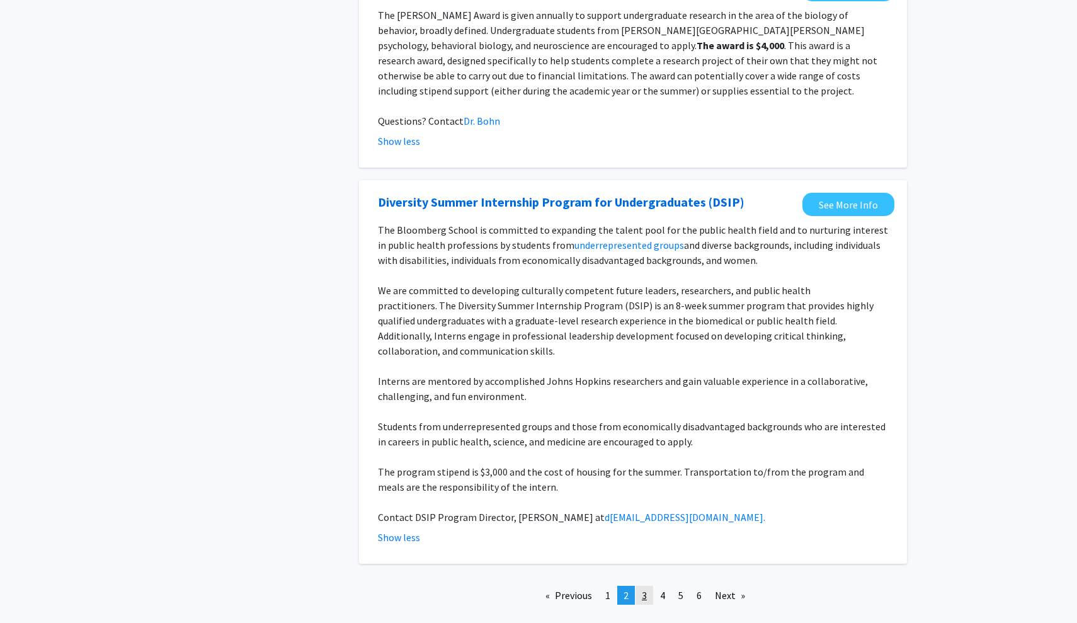
scroll to position [2377, 0]
click at [650, 586] on link "page 3" at bounding box center [644, 595] width 18 height 19
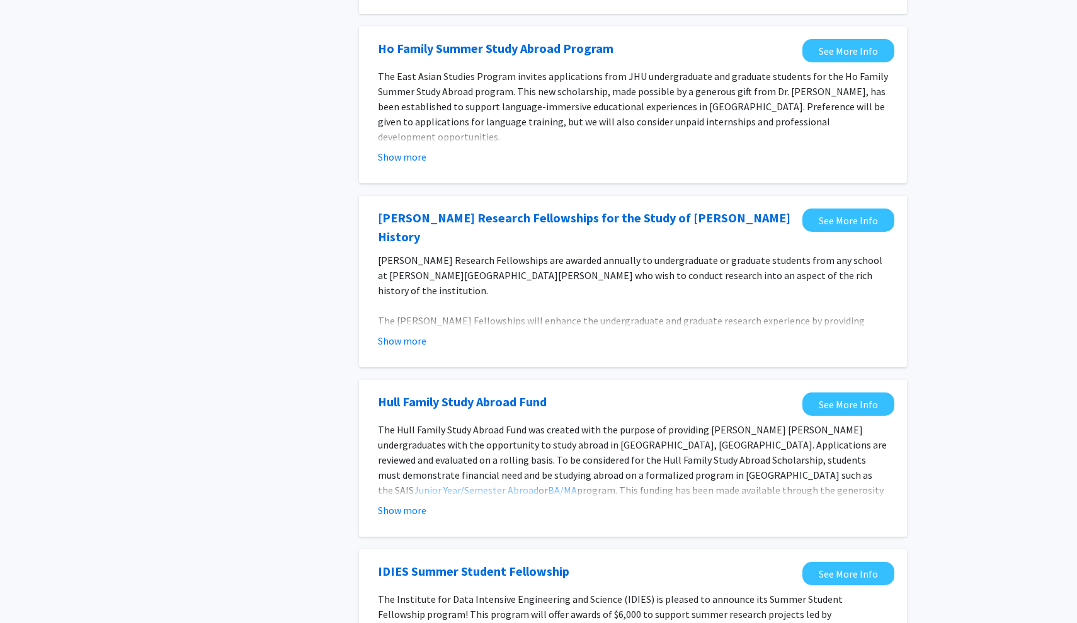
scroll to position [588, 0]
click at [407, 163] on button "Show more" at bounding box center [402, 157] width 48 height 15
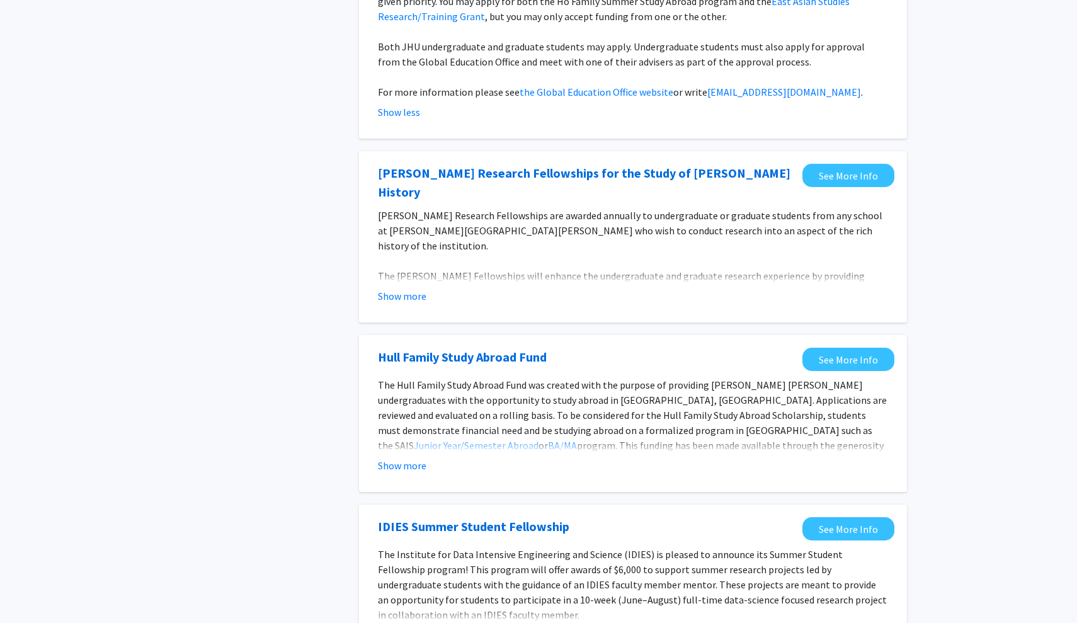
scroll to position [788, 0]
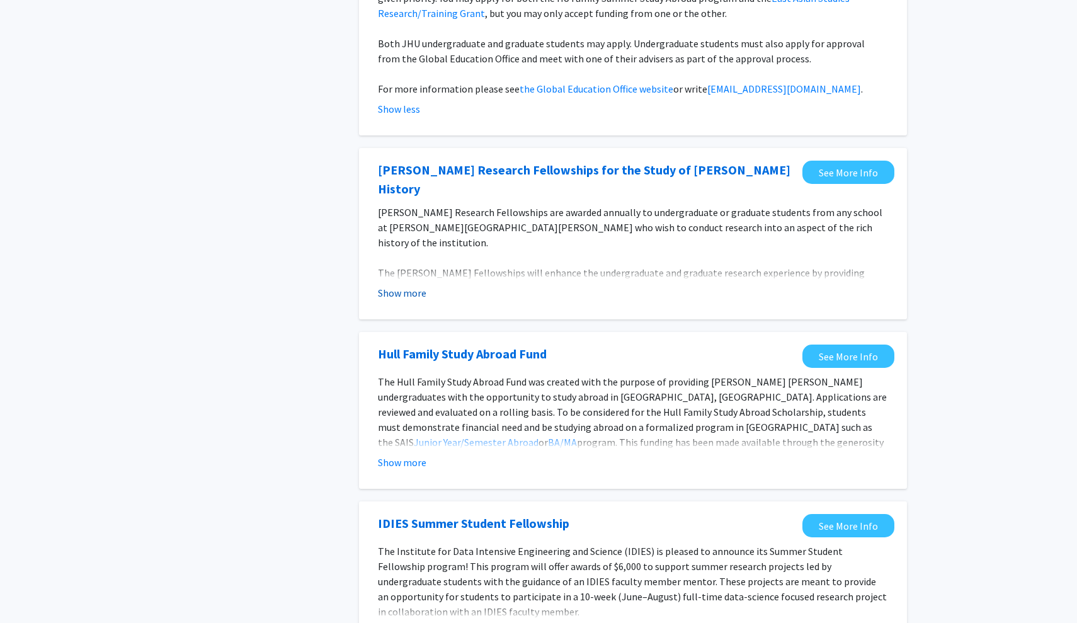
click at [404, 285] on button "Show more" at bounding box center [402, 292] width 48 height 15
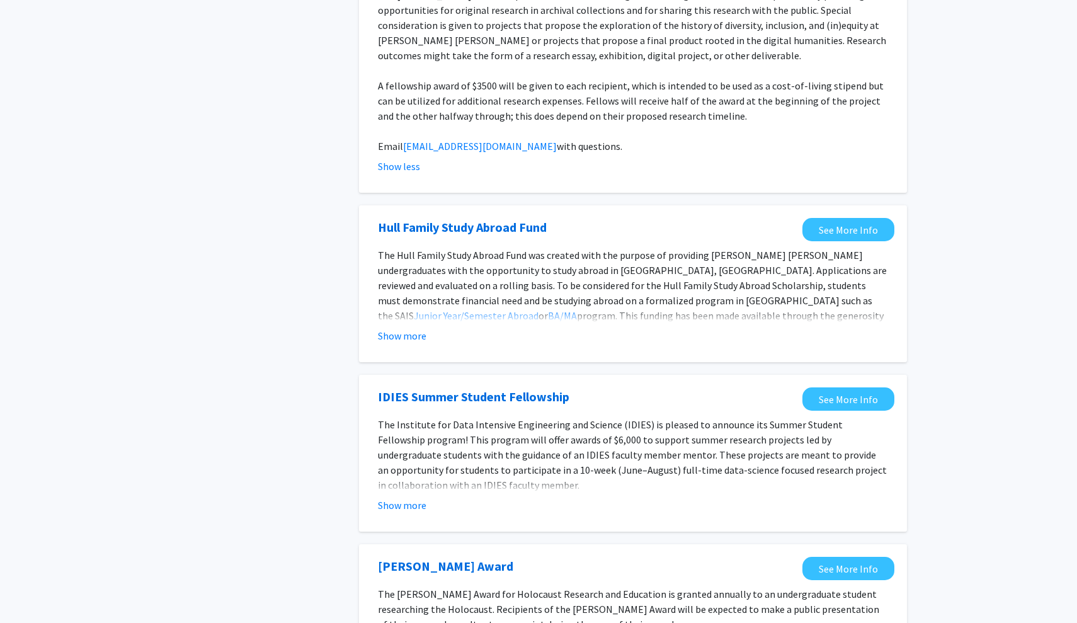
scroll to position [1132, 0]
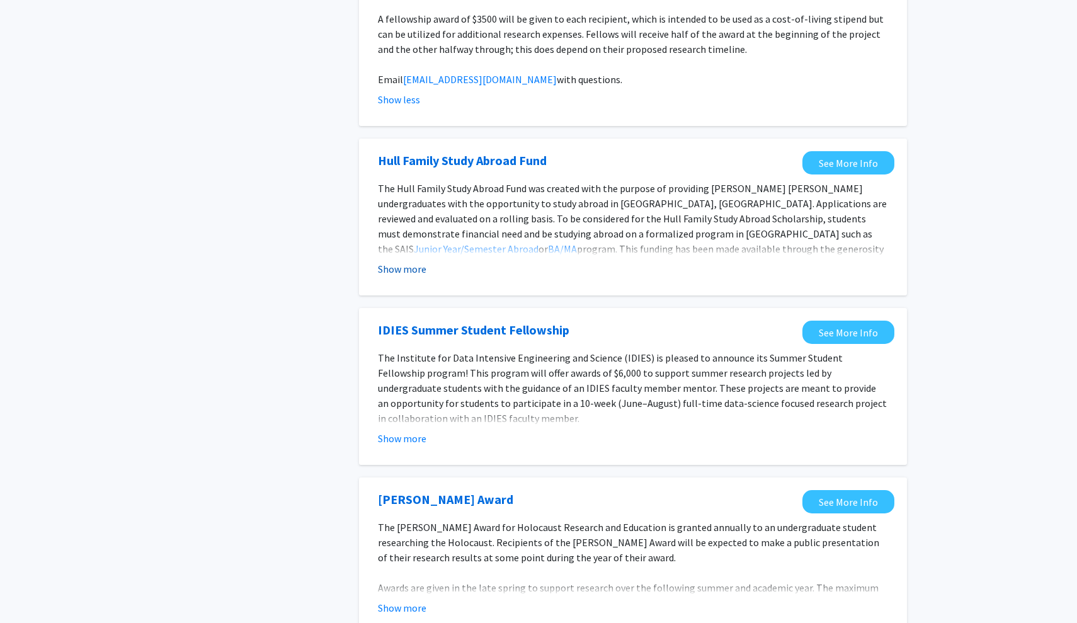
click at [409, 261] on button "Show more" at bounding box center [402, 268] width 48 height 15
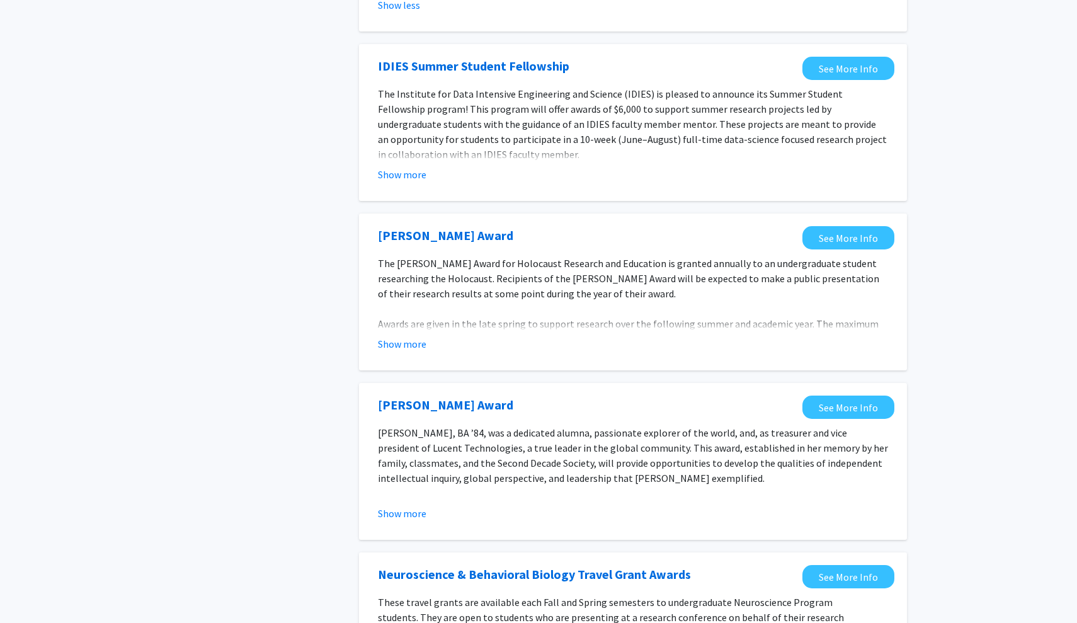
scroll to position [1531, 0]
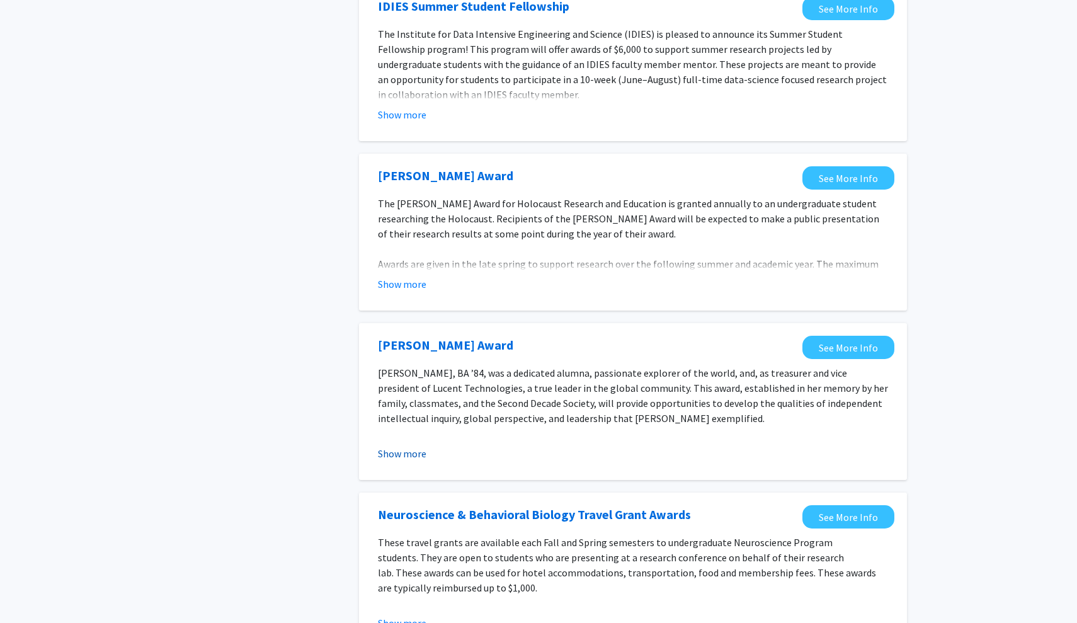
click at [402, 446] on button "Show more" at bounding box center [402, 453] width 48 height 15
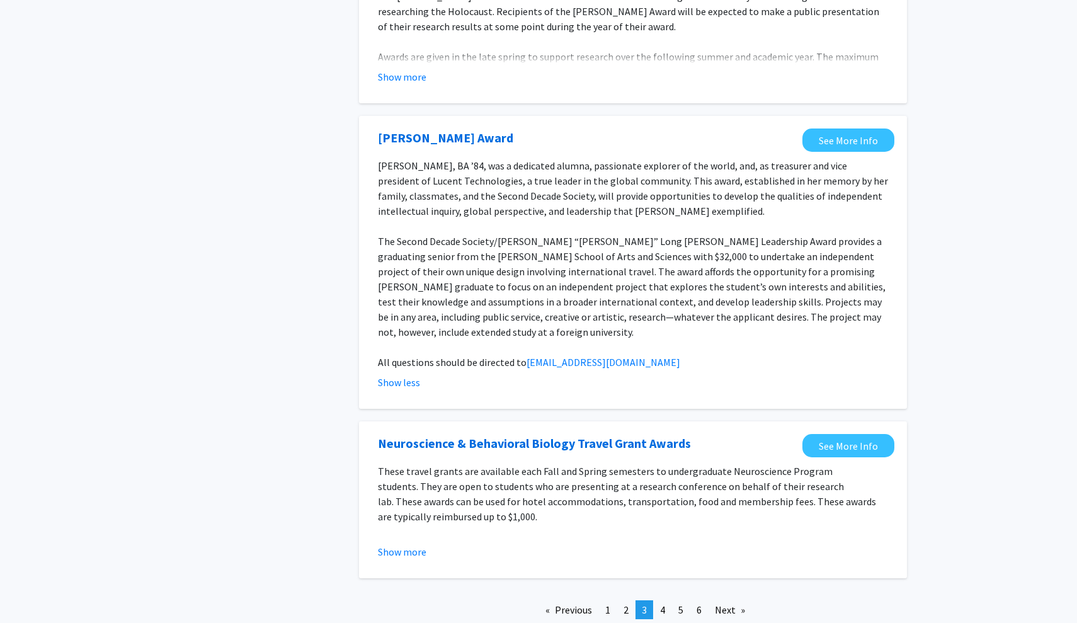
scroll to position [1738, 0]
click at [409, 545] on button "Show more" at bounding box center [402, 552] width 48 height 15
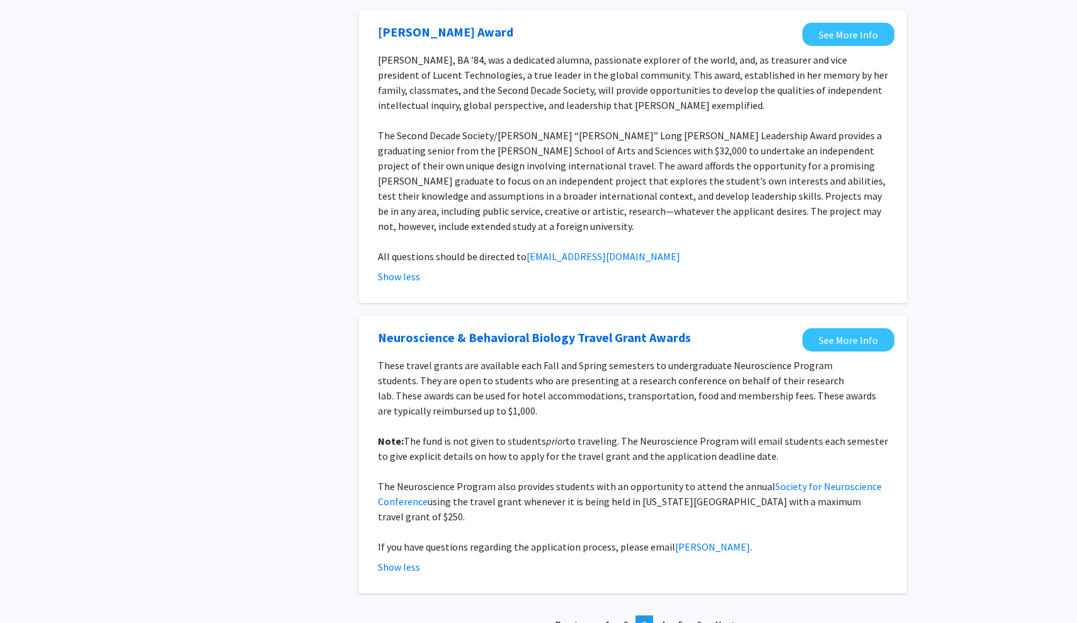
scroll to position [1844, 0]
click at [664, 619] on span "4" at bounding box center [662, 625] width 5 height 13
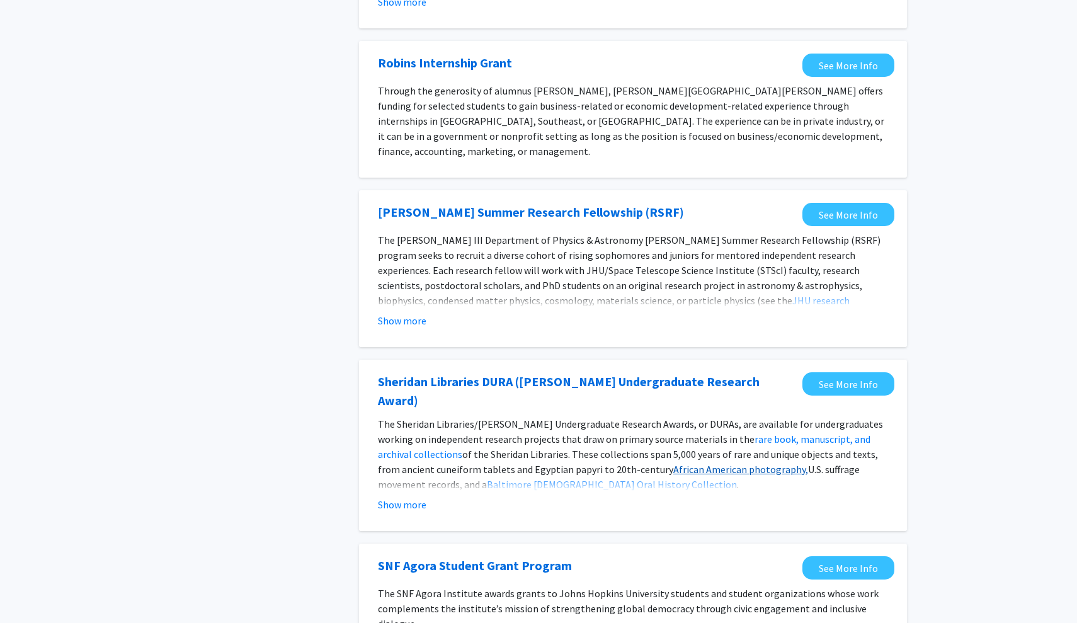
scroll to position [803, 0]
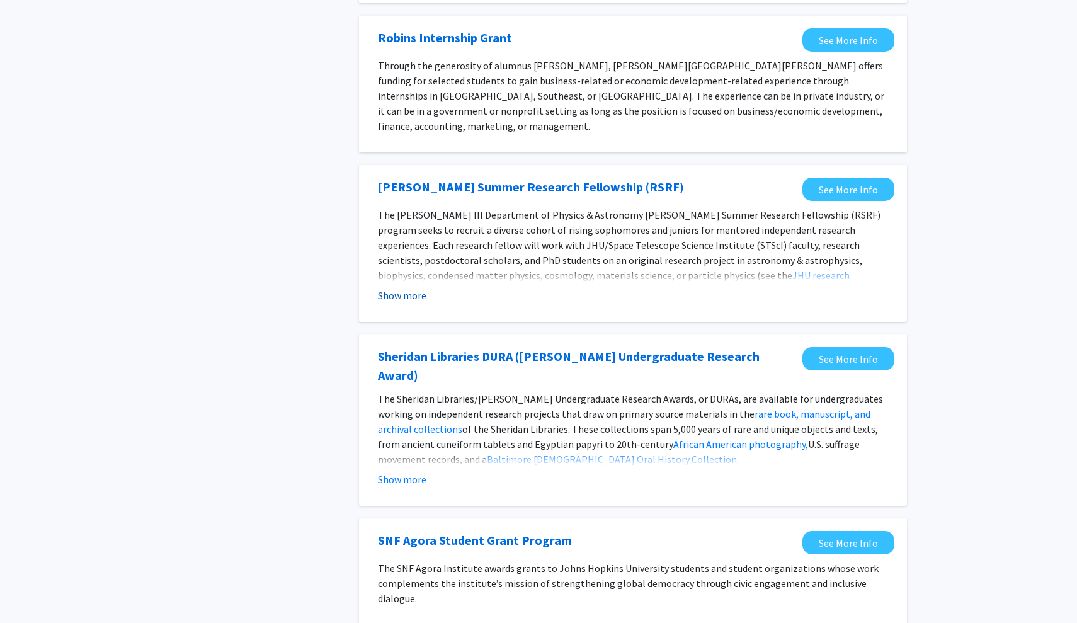
click at [404, 288] on button "Show more" at bounding box center [402, 295] width 48 height 15
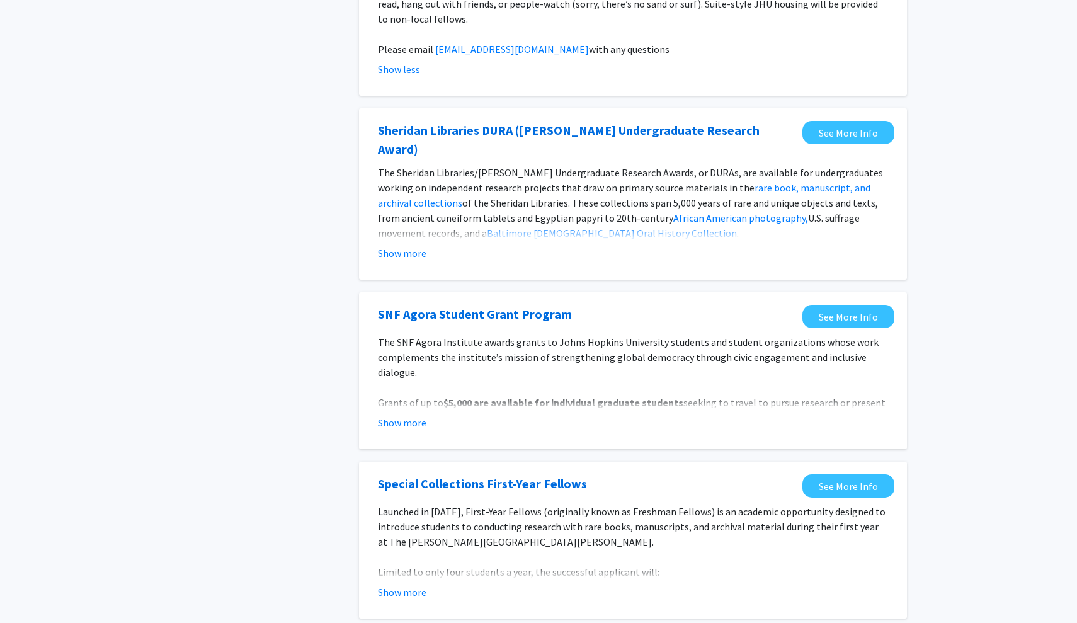
scroll to position [1330, 0]
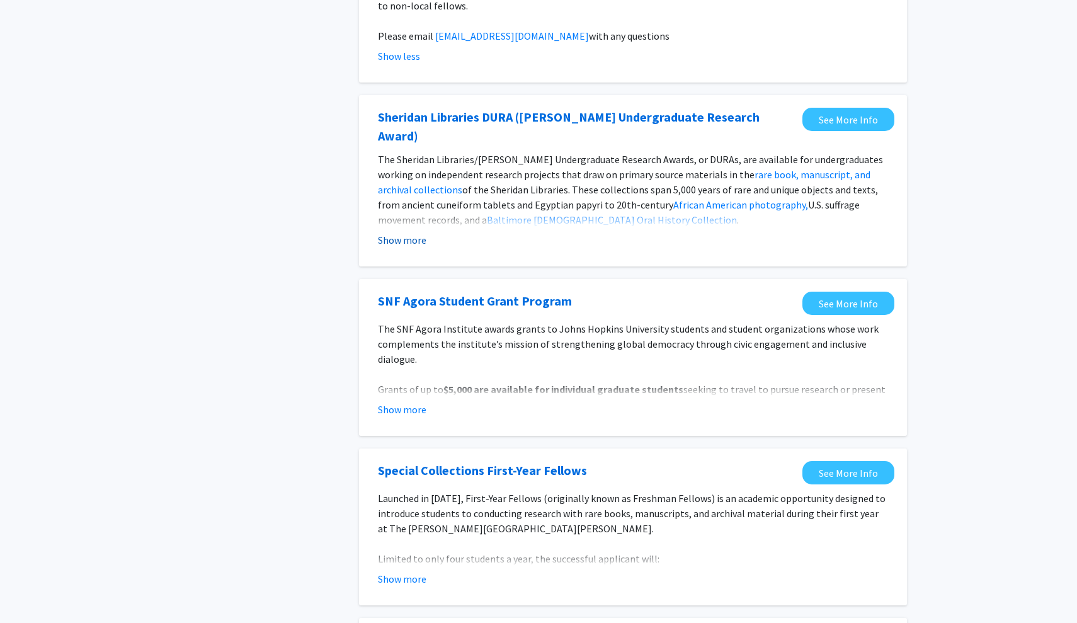
click at [412, 232] on button "Show more" at bounding box center [402, 239] width 48 height 15
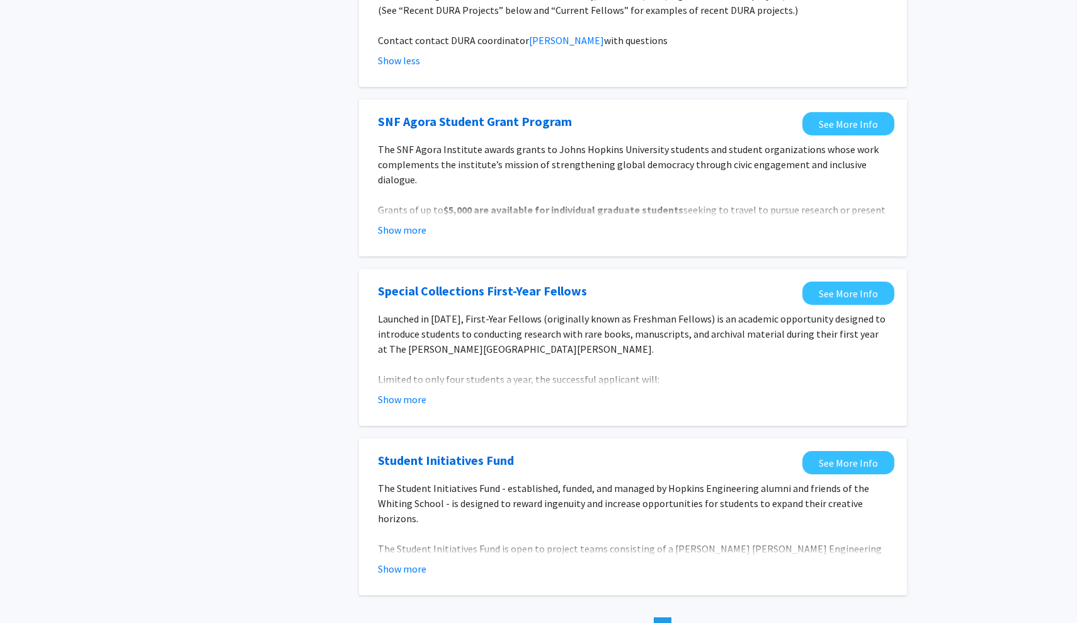
scroll to position [1616, 0]
click at [416, 391] on button "Show more" at bounding box center [402, 398] width 48 height 15
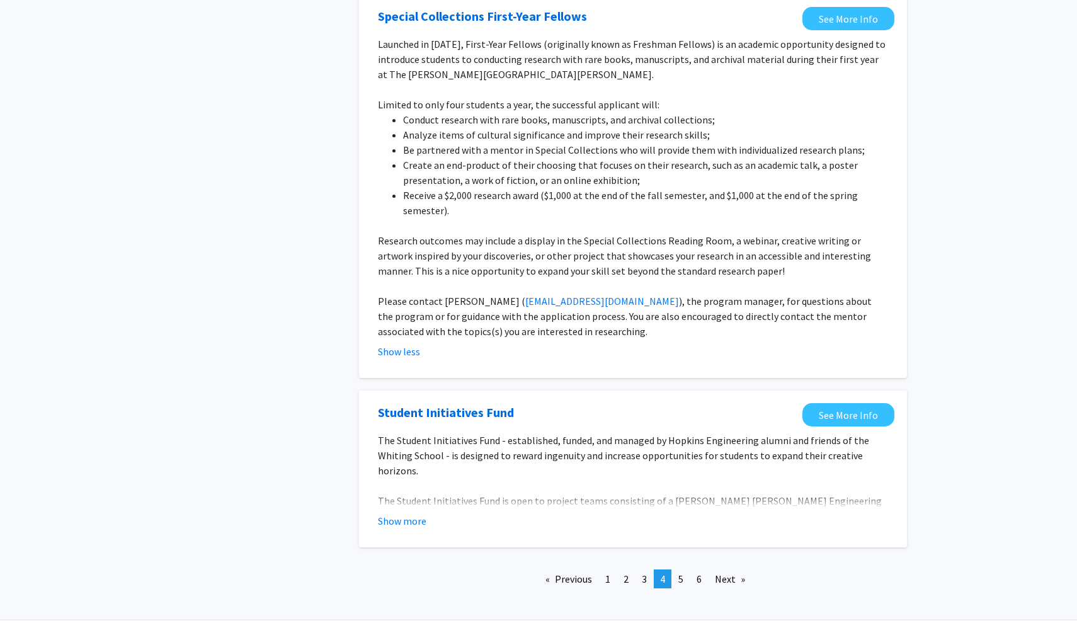
scroll to position [1889, 0]
click at [414, 514] on button "Show more" at bounding box center [402, 521] width 48 height 15
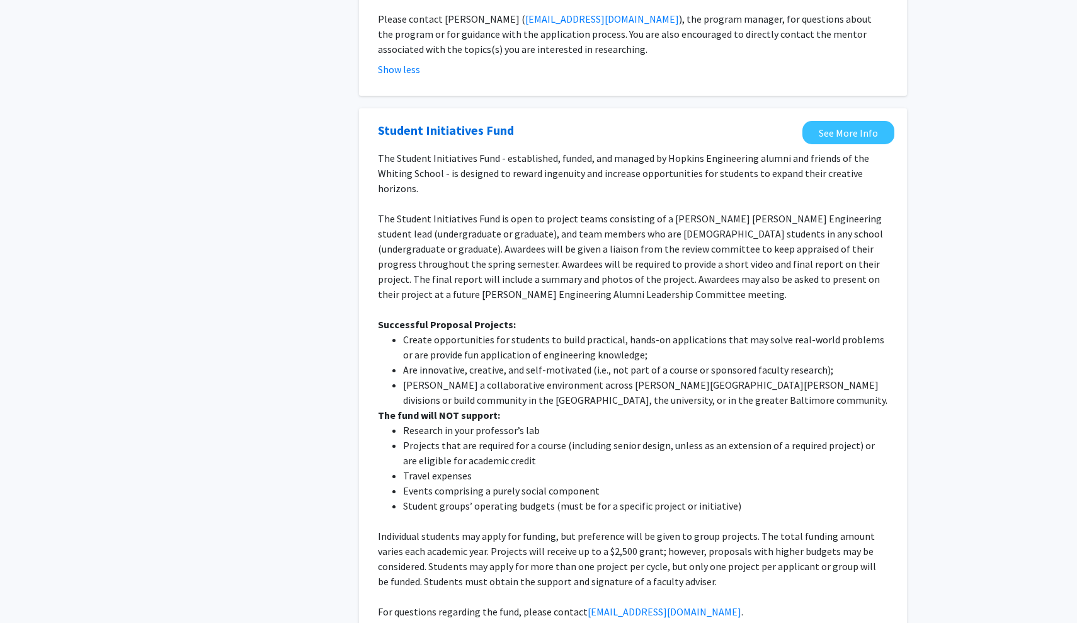
scroll to position [2230, 0]
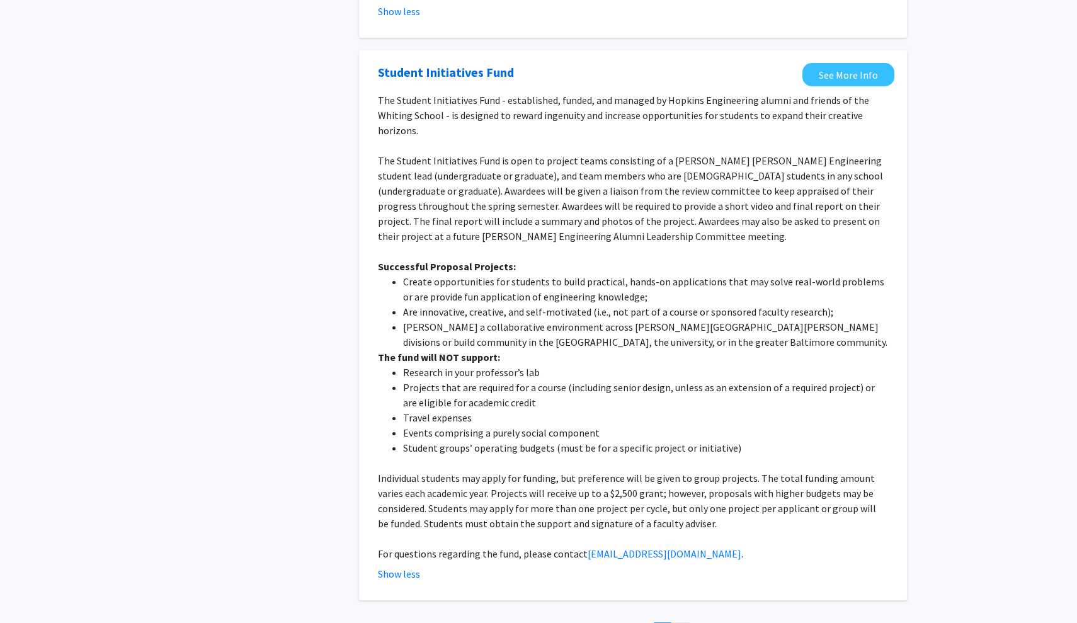
click at [682, 622] on span "5" at bounding box center [680, 631] width 5 height 13
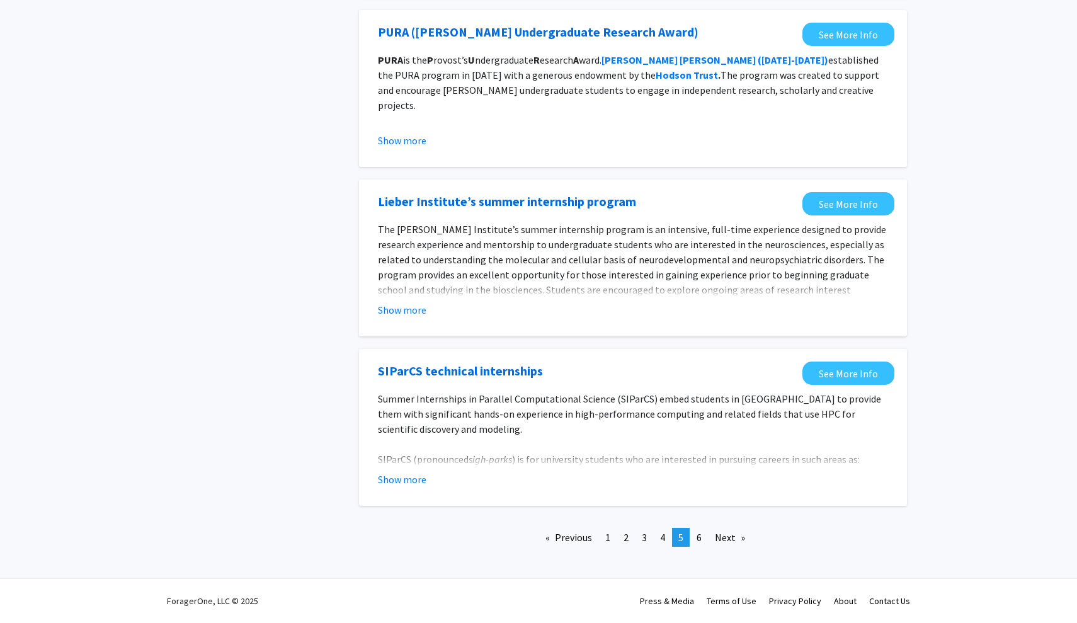
scroll to position [1269, 0]
click at [699, 536] on span "6" at bounding box center [698, 537] width 5 height 13
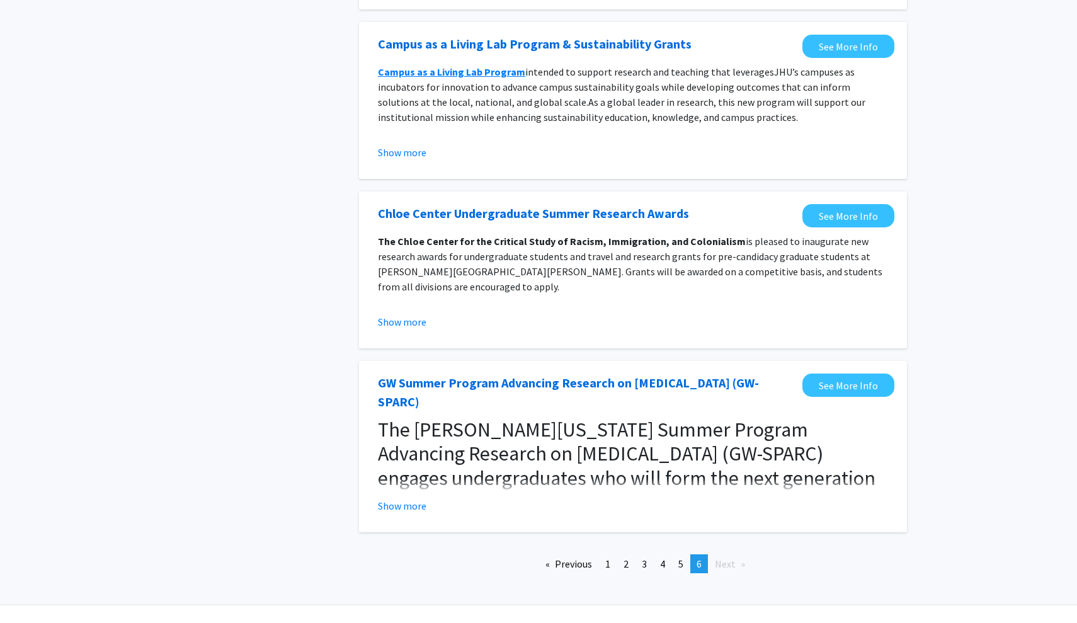
scroll to position [627, 0]
click at [727, 558] on span "Next page" at bounding box center [725, 564] width 21 height 13
click at [416, 499] on button "Show more" at bounding box center [402, 506] width 48 height 15
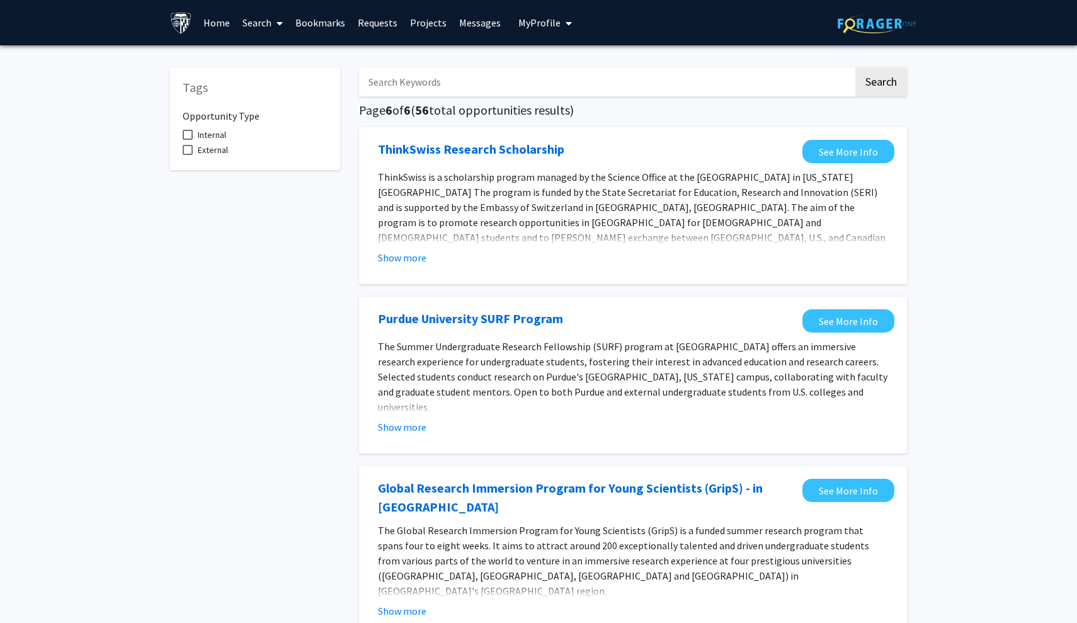
scroll to position [0, 0]
click at [187, 27] on img at bounding box center [181, 23] width 22 height 22
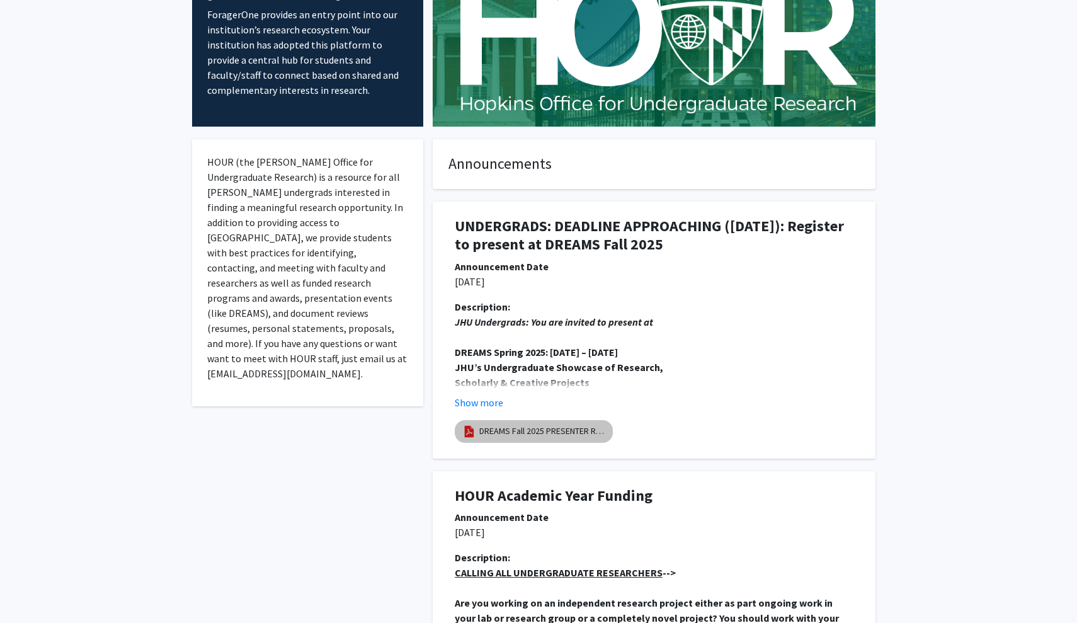
scroll to position [139, 0]
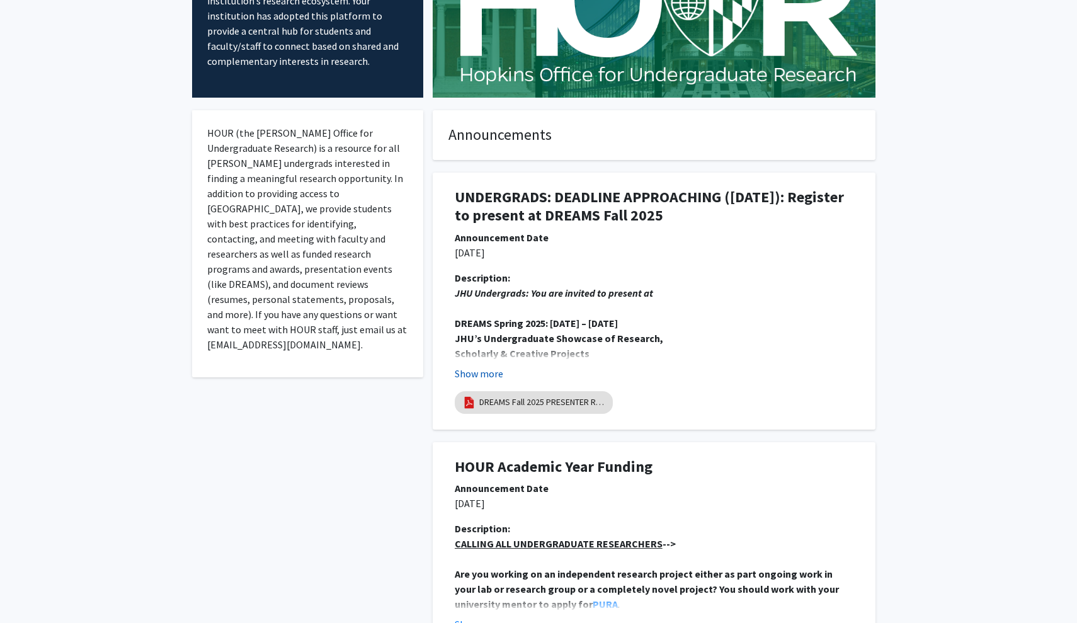
click at [480, 375] on button "Show more" at bounding box center [479, 373] width 48 height 15
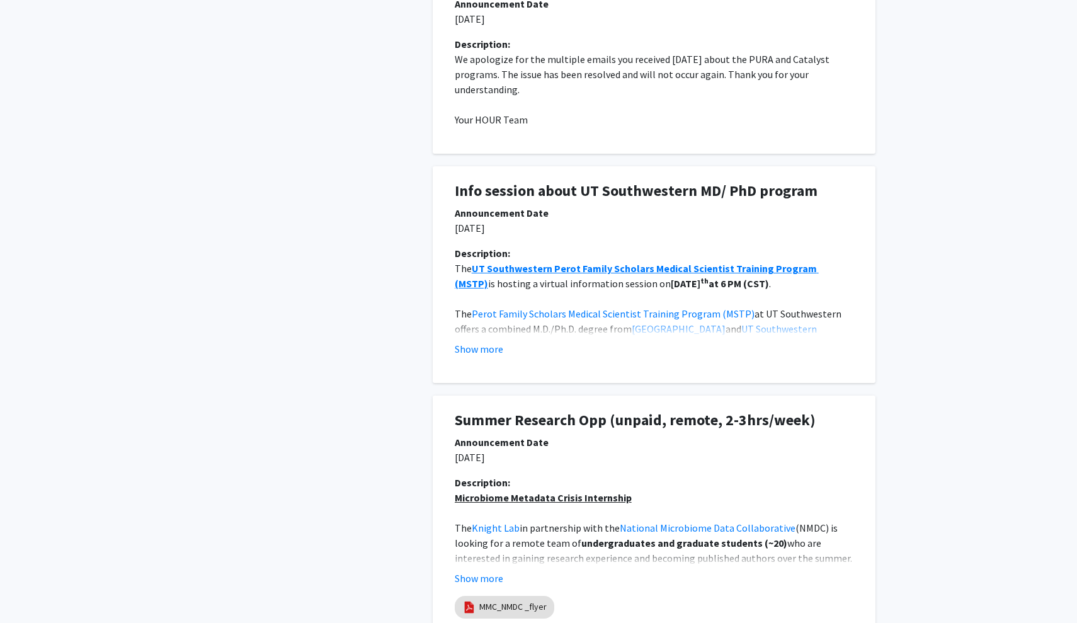
scroll to position [1407, 0]
